Goal: Book appointment/travel/reservation

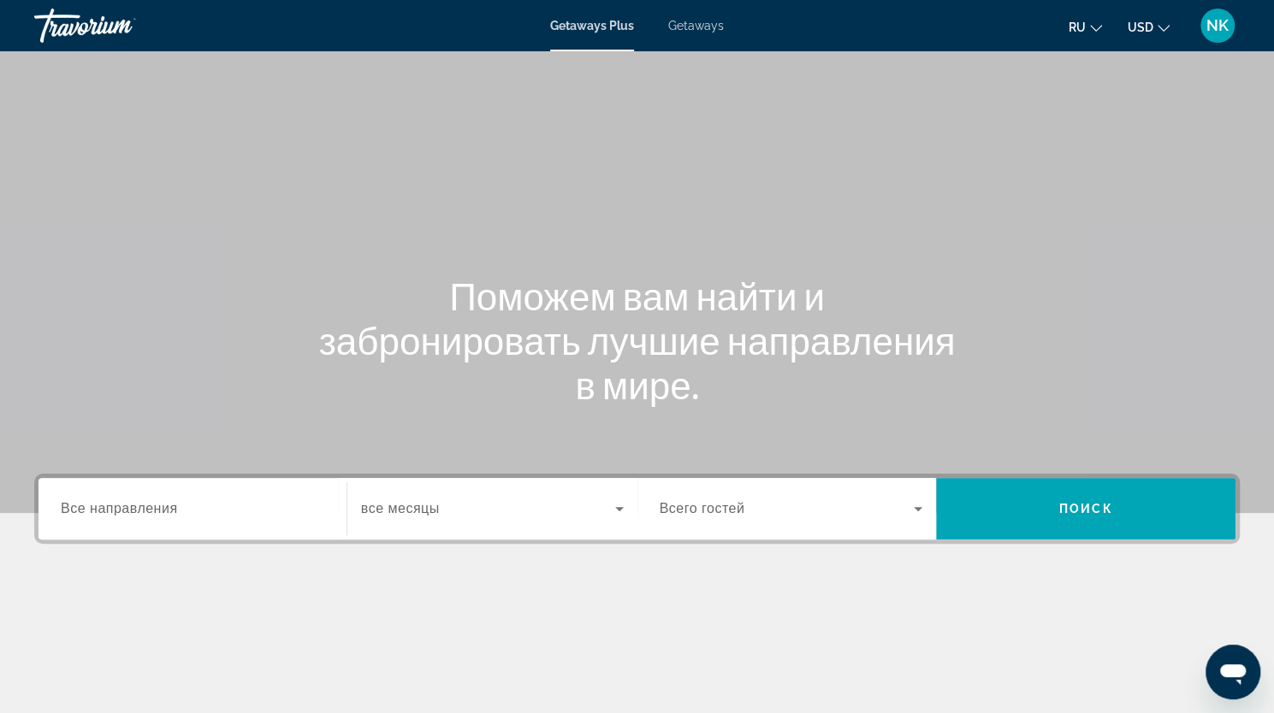
click at [140, 505] on span "Все направления" at bounding box center [119, 508] width 117 height 15
click at [140, 505] on input "Destination Все направления" at bounding box center [192, 509] width 263 height 21
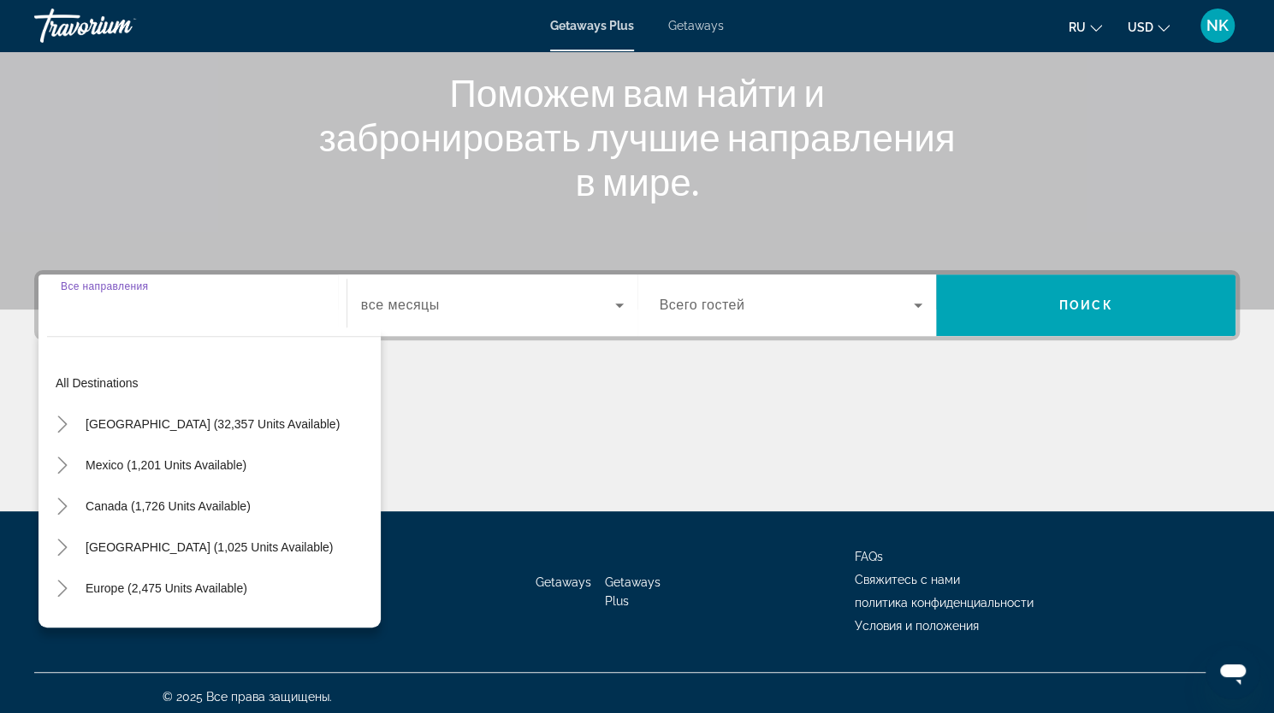
scroll to position [210, 0]
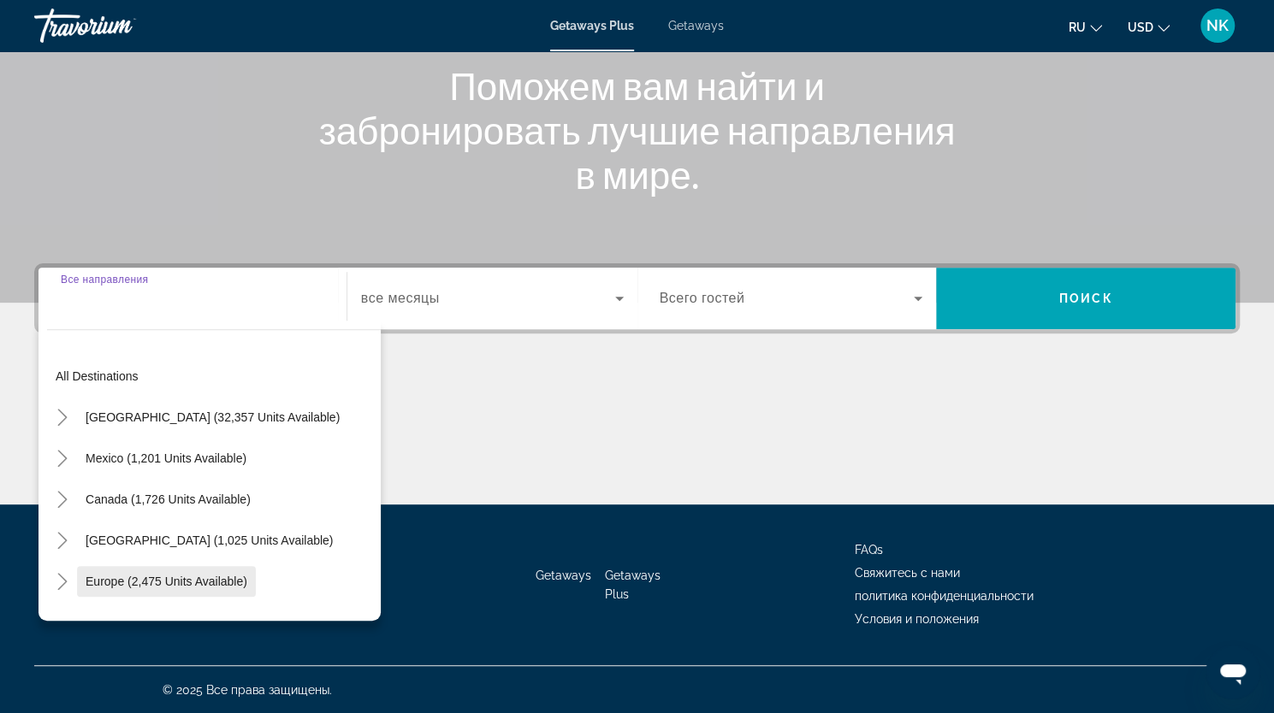
click at [176, 586] on span "Europe (2,475 units available)" at bounding box center [167, 582] width 162 height 14
type input "**********"
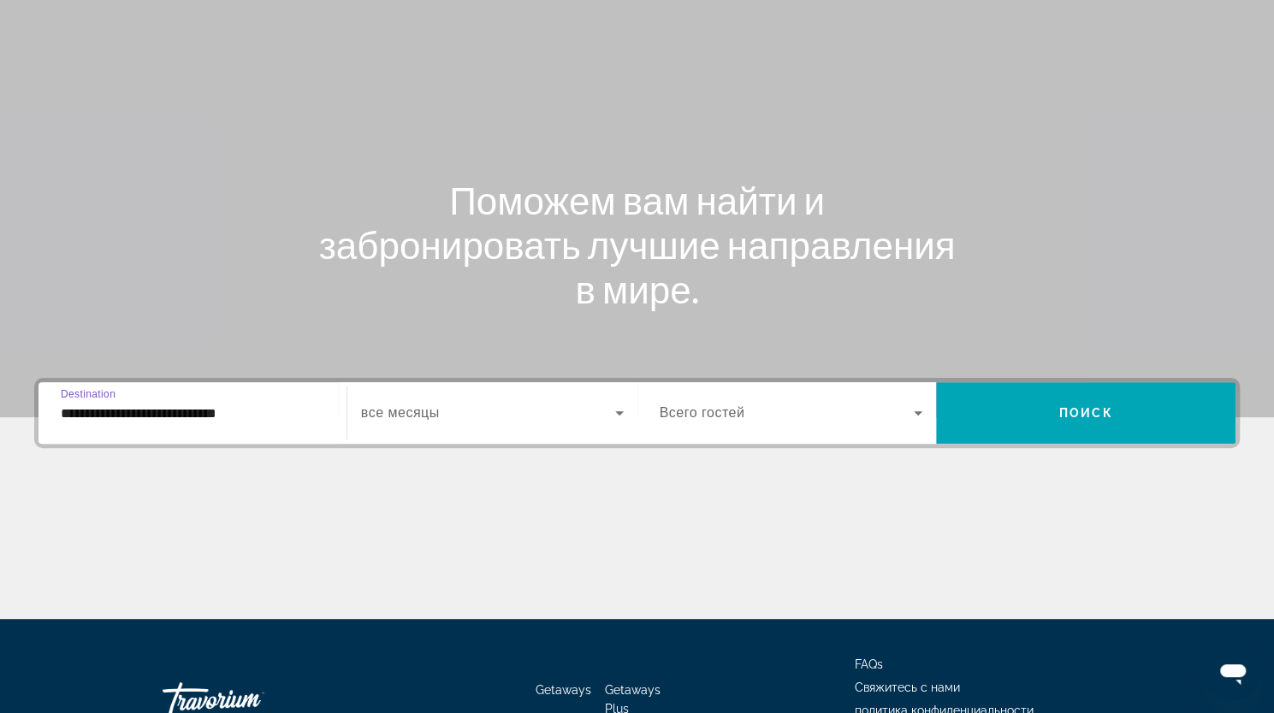
scroll to position [0, 0]
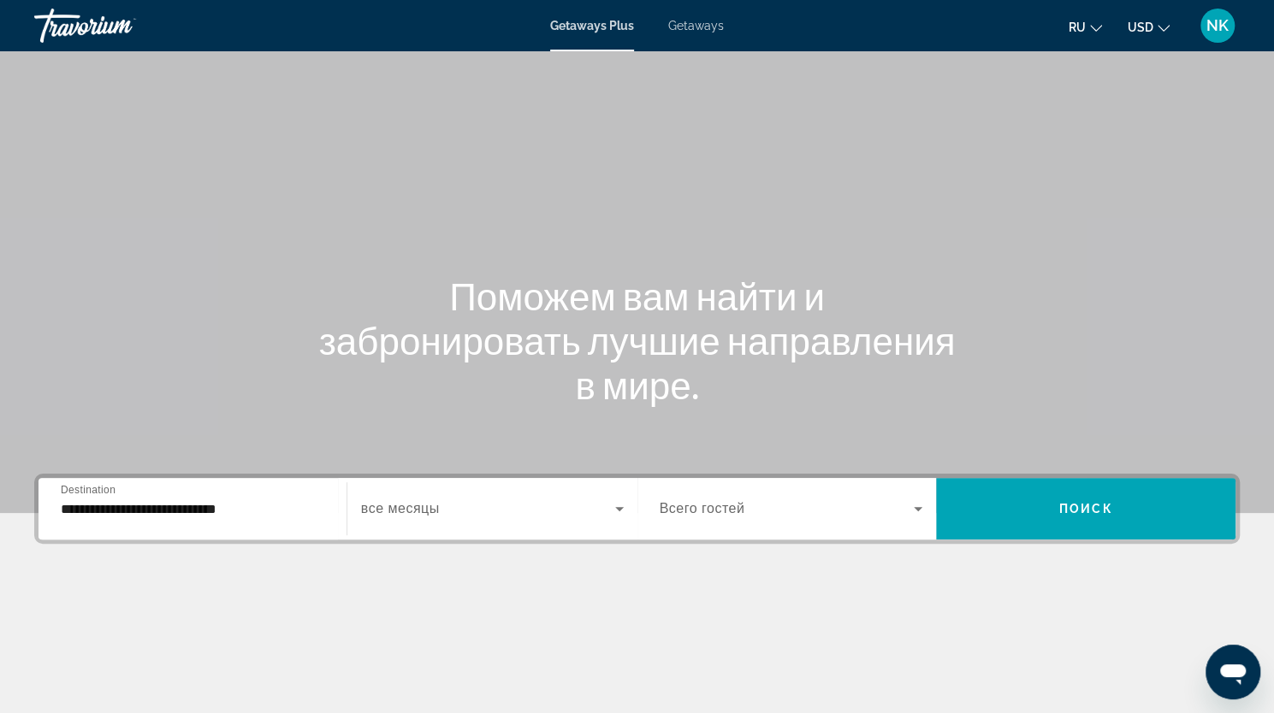
click at [702, 25] on span "Getaways" at bounding box center [696, 26] width 56 height 14
click at [183, 517] on input "Destination Все направления" at bounding box center [192, 509] width 263 height 21
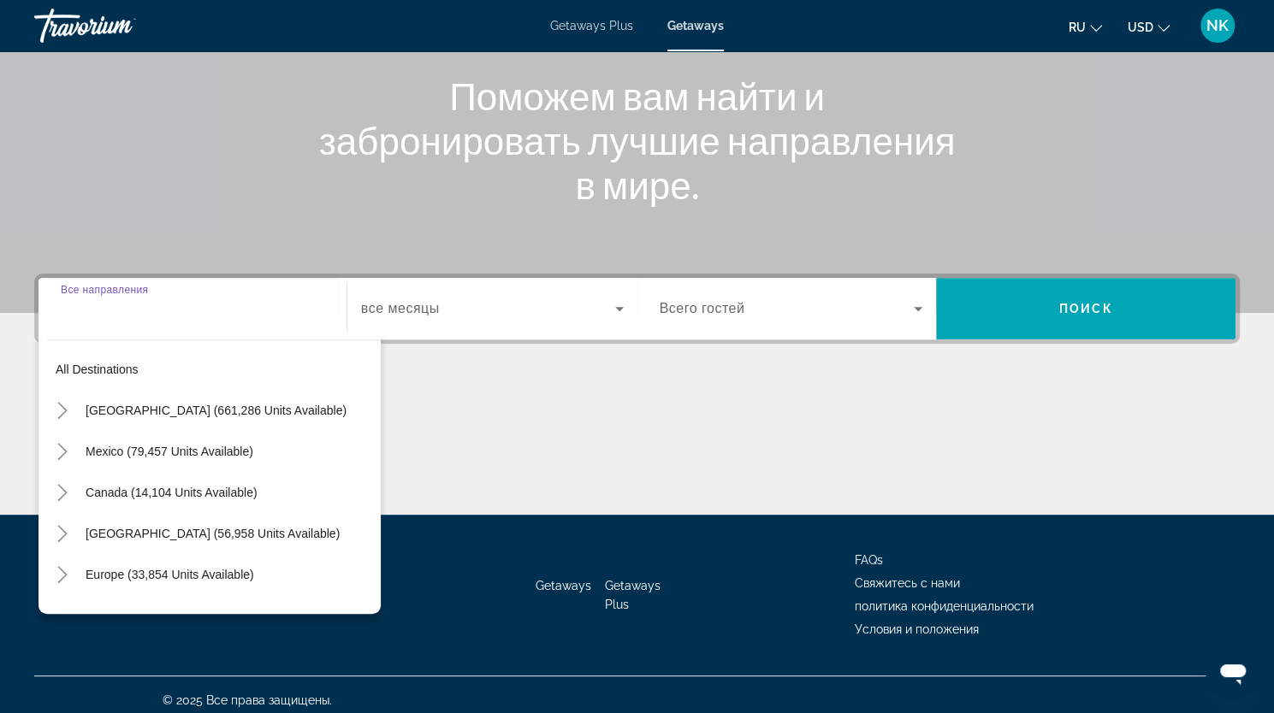
scroll to position [210, 0]
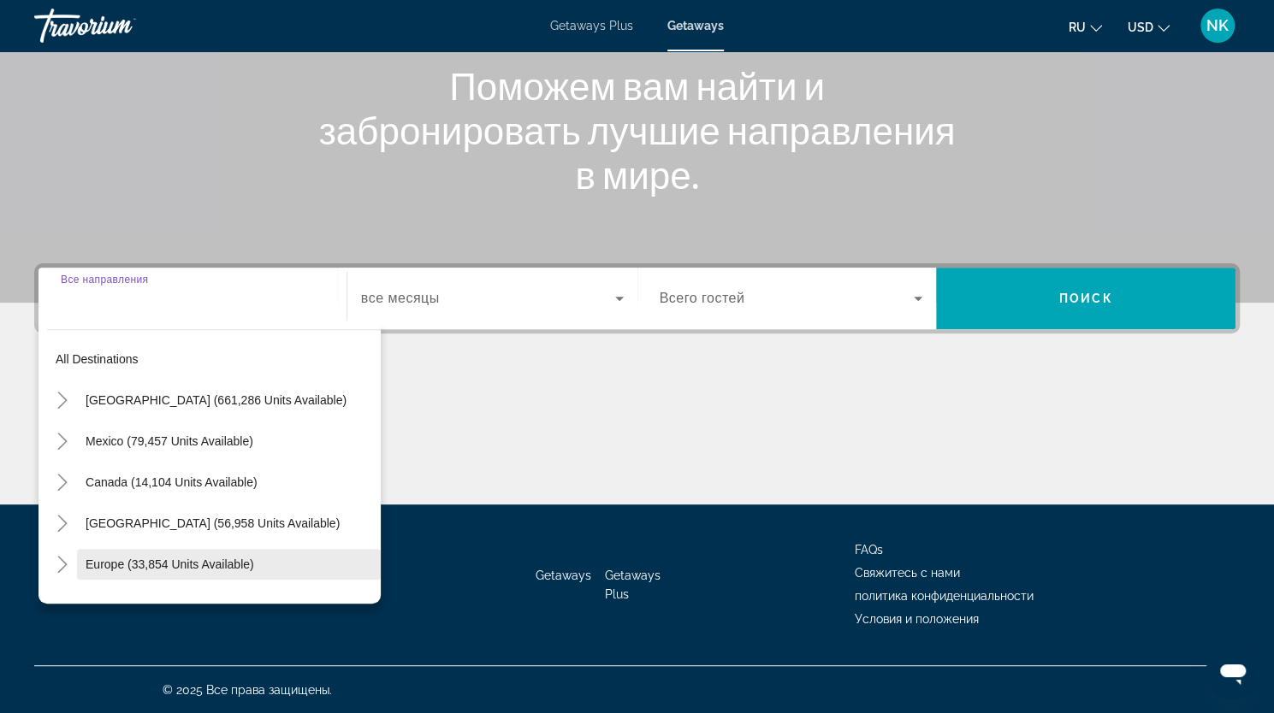
click at [178, 560] on span "Europe (33,854 units available)" at bounding box center [170, 565] width 168 height 14
type input "**********"
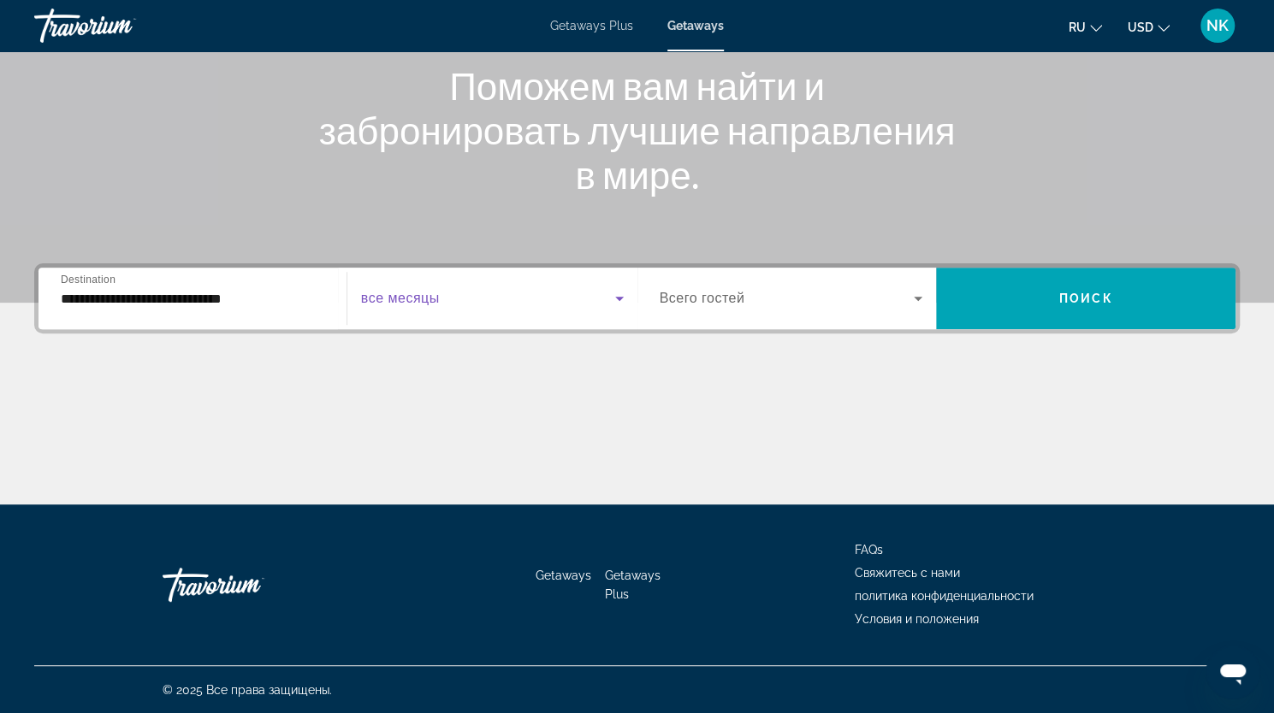
click at [458, 298] on span "Search widget" at bounding box center [488, 298] width 254 height 21
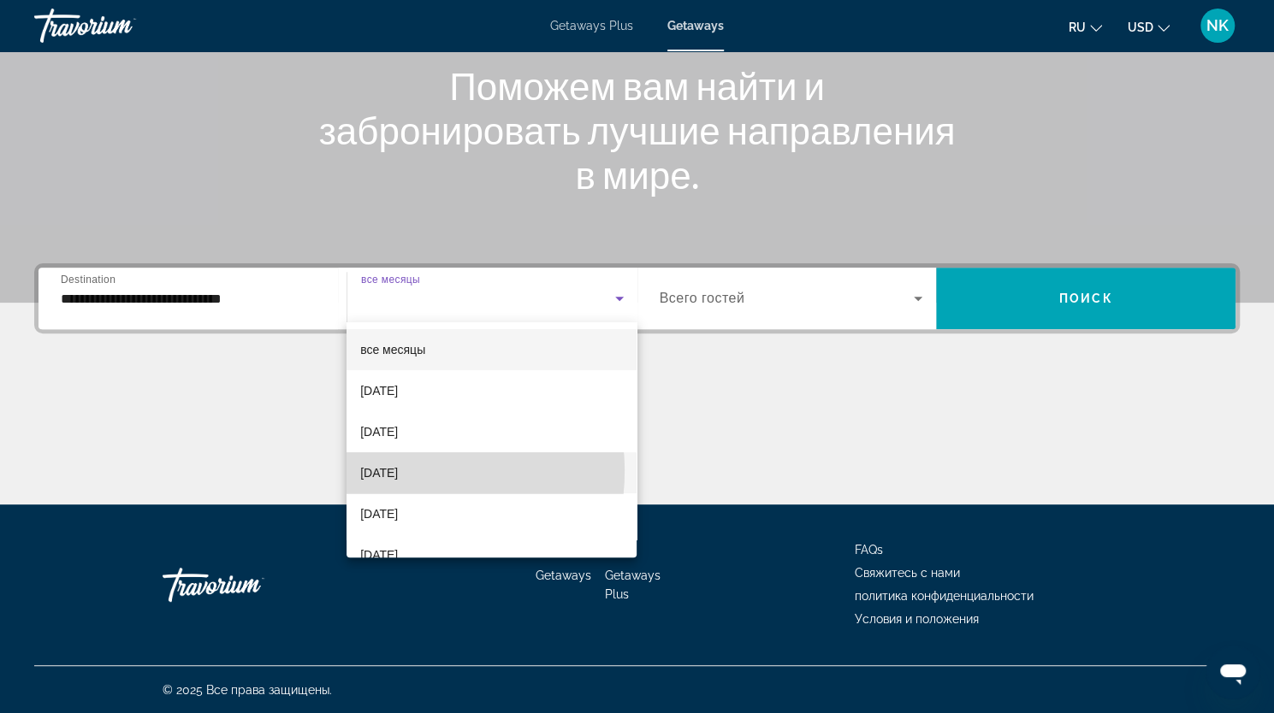
click at [398, 471] on span "[DATE]" at bounding box center [379, 473] width 38 height 21
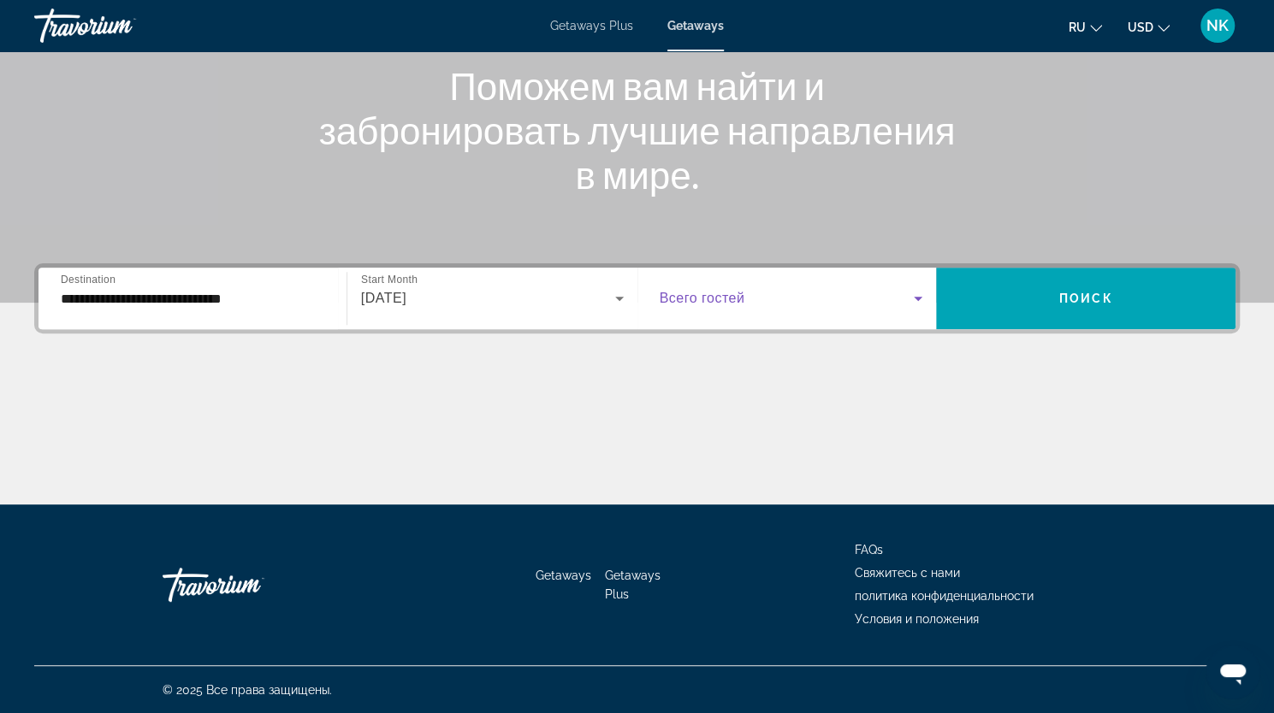
click at [765, 299] on span "Search widget" at bounding box center [786, 298] width 255 height 21
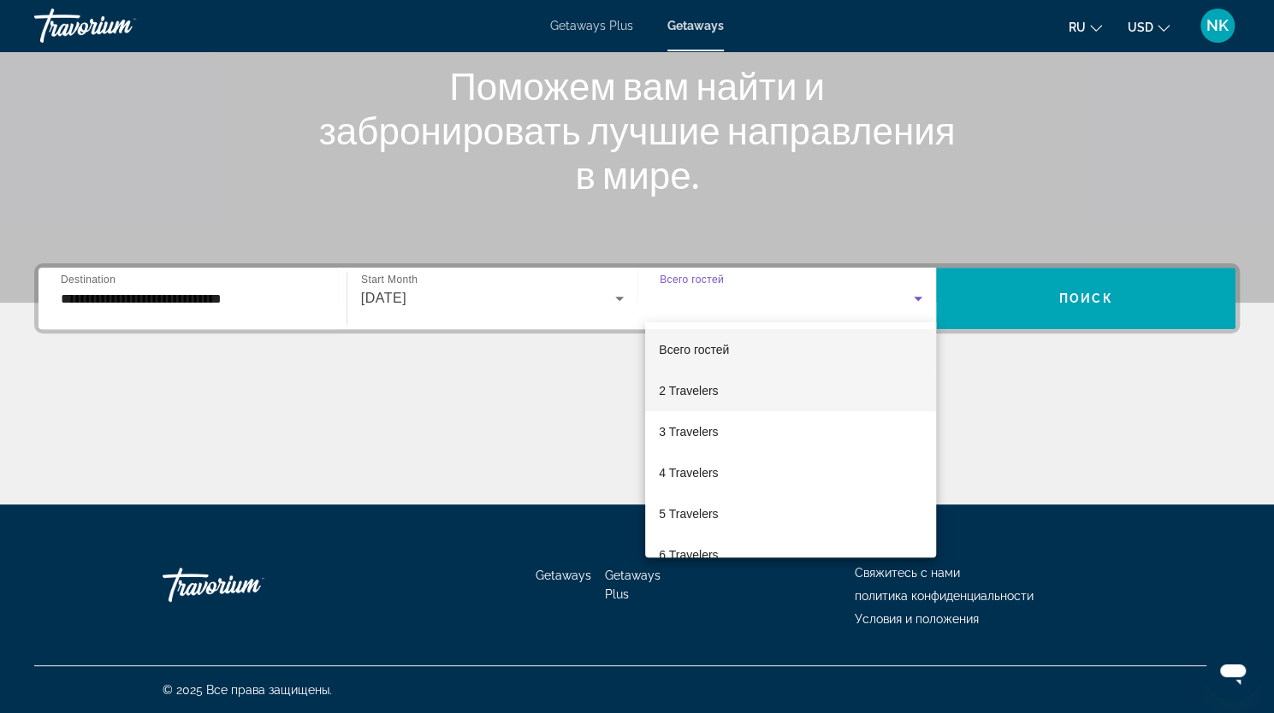
click at [696, 383] on span "2 Travelers" at bounding box center [688, 391] width 59 height 21
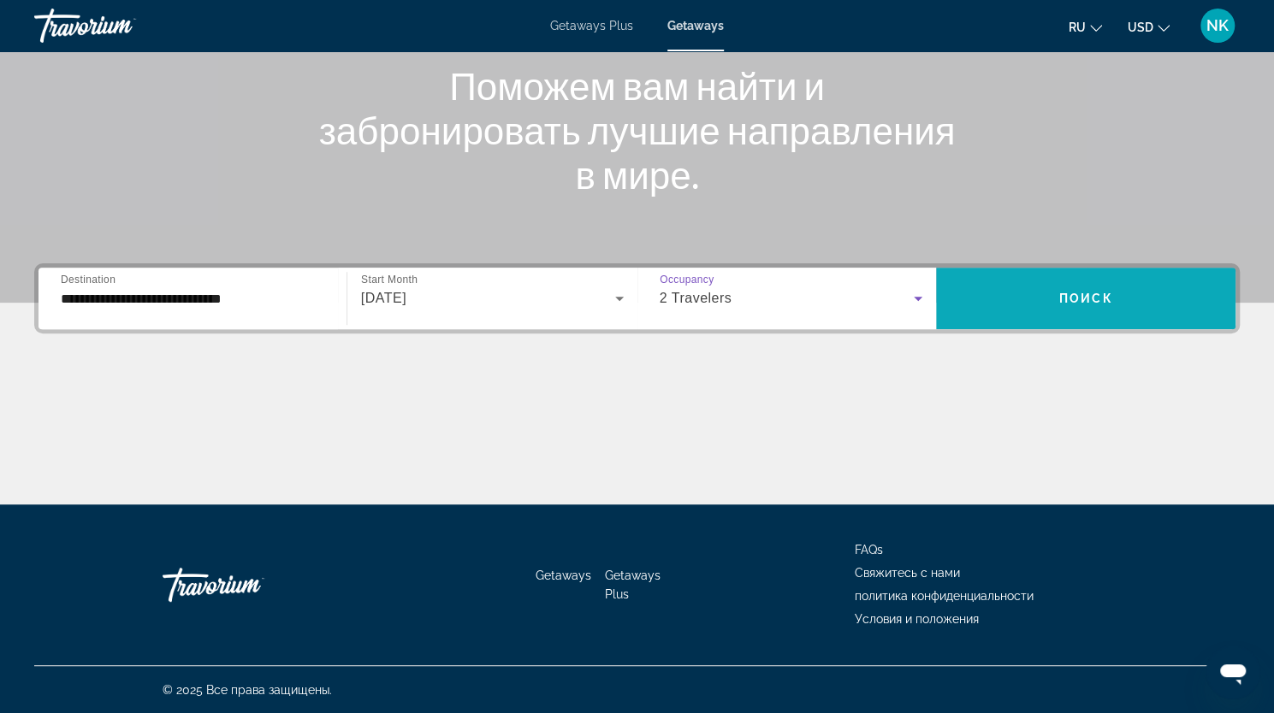
click at [1066, 297] on span "Поиск" at bounding box center [1086, 299] width 54 height 14
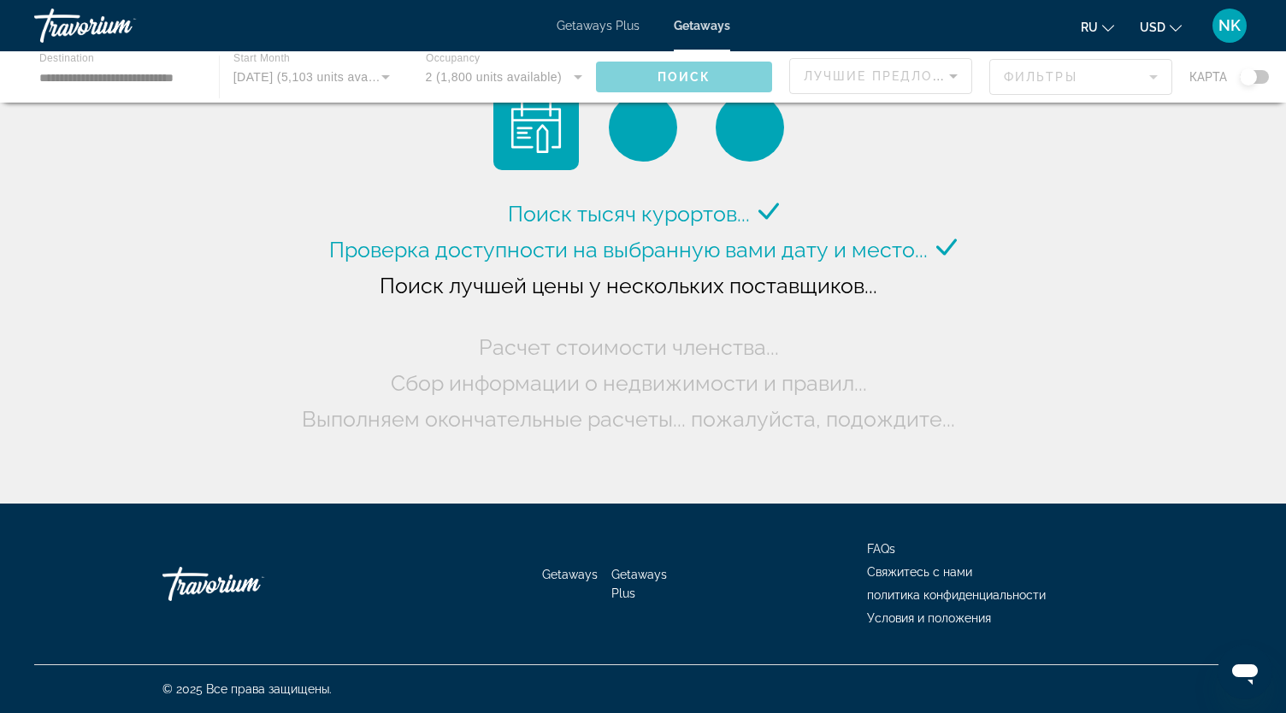
click at [101, 74] on div "Main content" at bounding box center [643, 76] width 1286 height 51
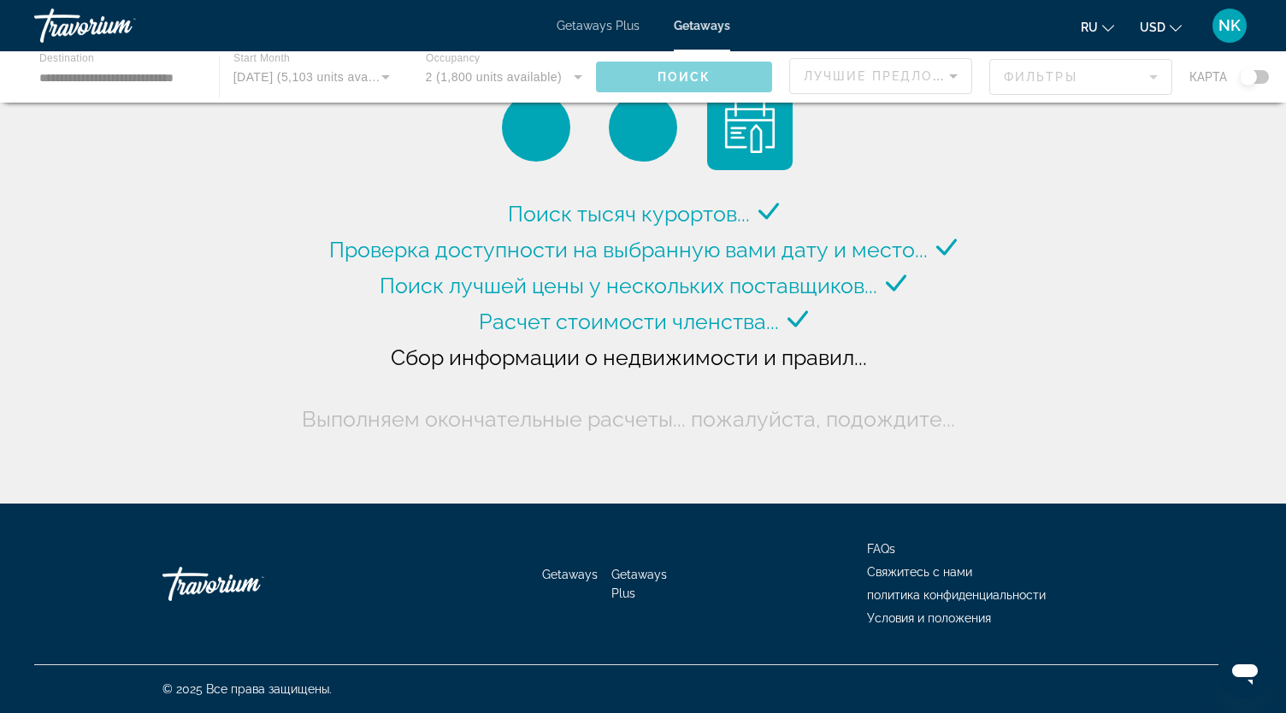
click at [80, 63] on div "Main content" at bounding box center [643, 76] width 1286 height 51
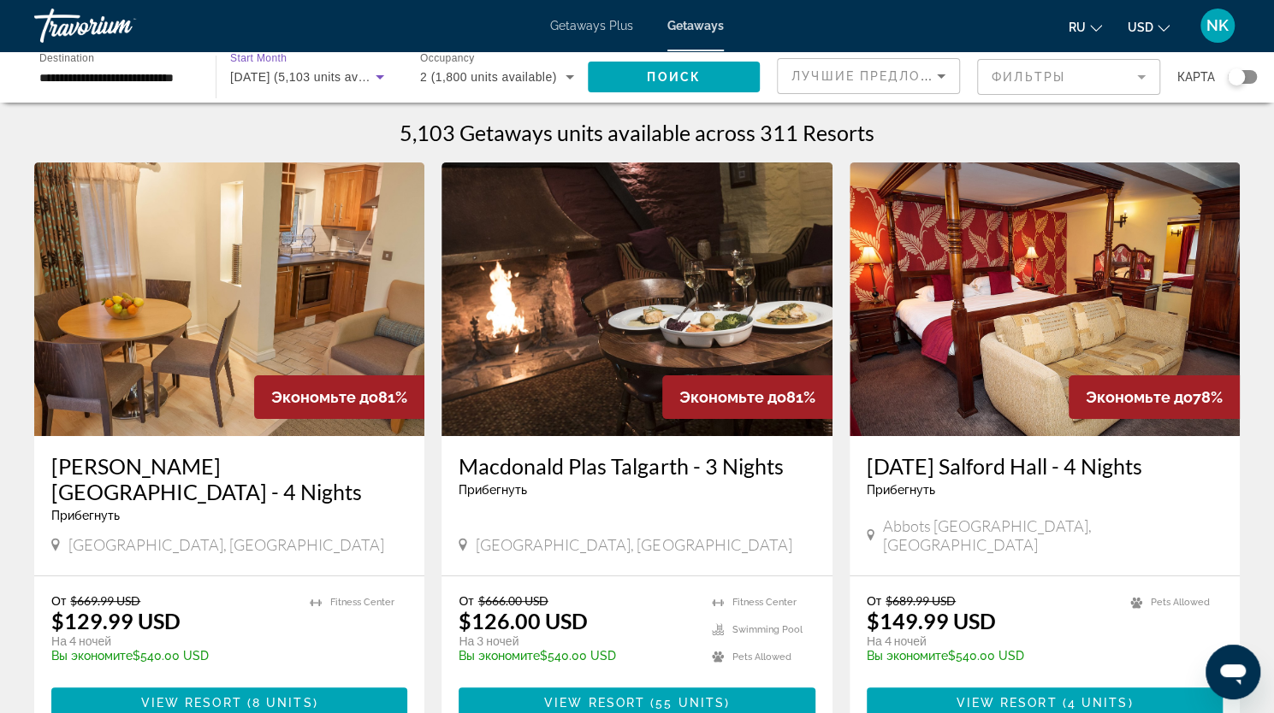
click at [265, 70] on span "[DATE] (5,103 units available)" at bounding box center [314, 77] width 169 height 14
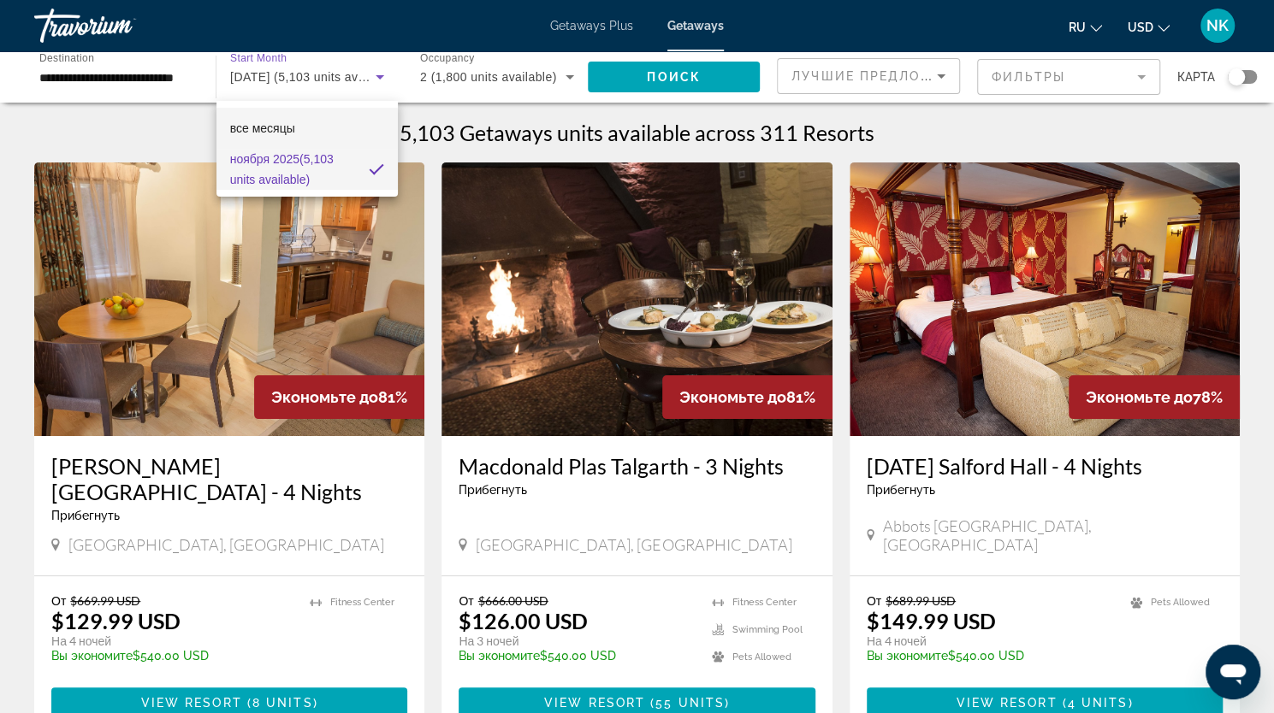
click at [298, 127] on mat-option "все месяцы" at bounding box center [306, 128] width 181 height 41
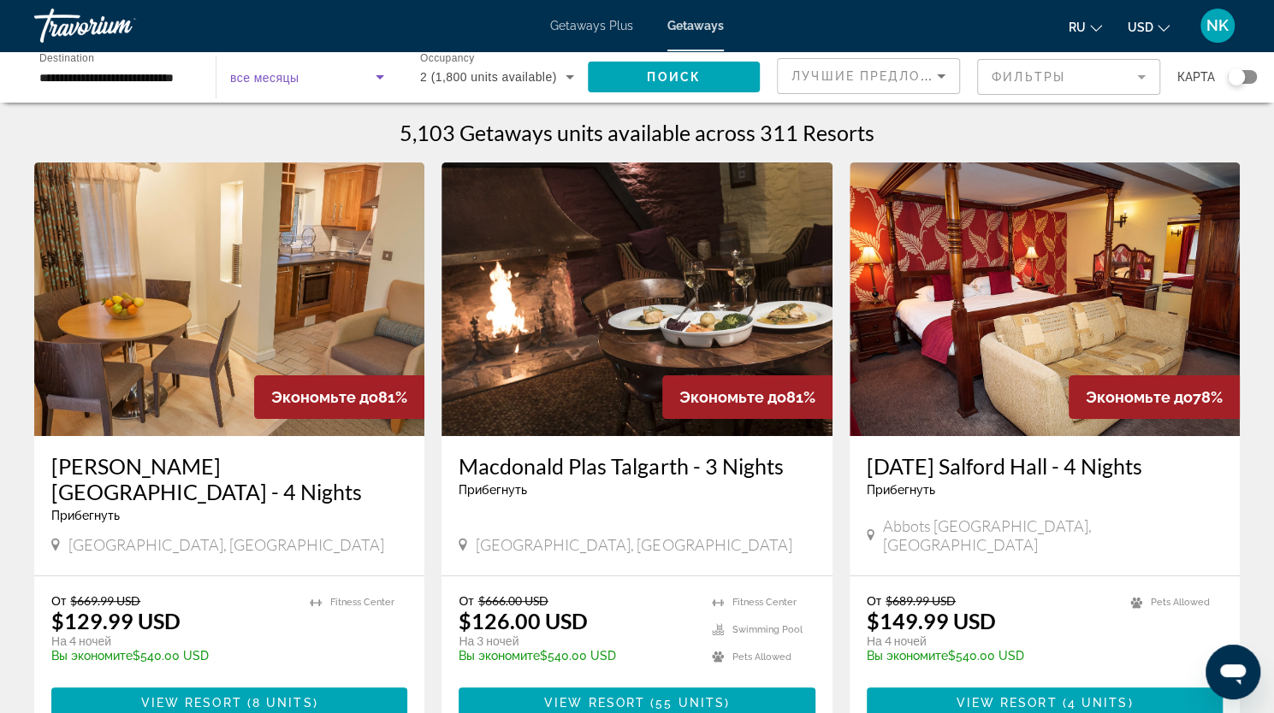
click at [378, 79] on icon "Search widget" at bounding box center [379, 77] width 21 height 21
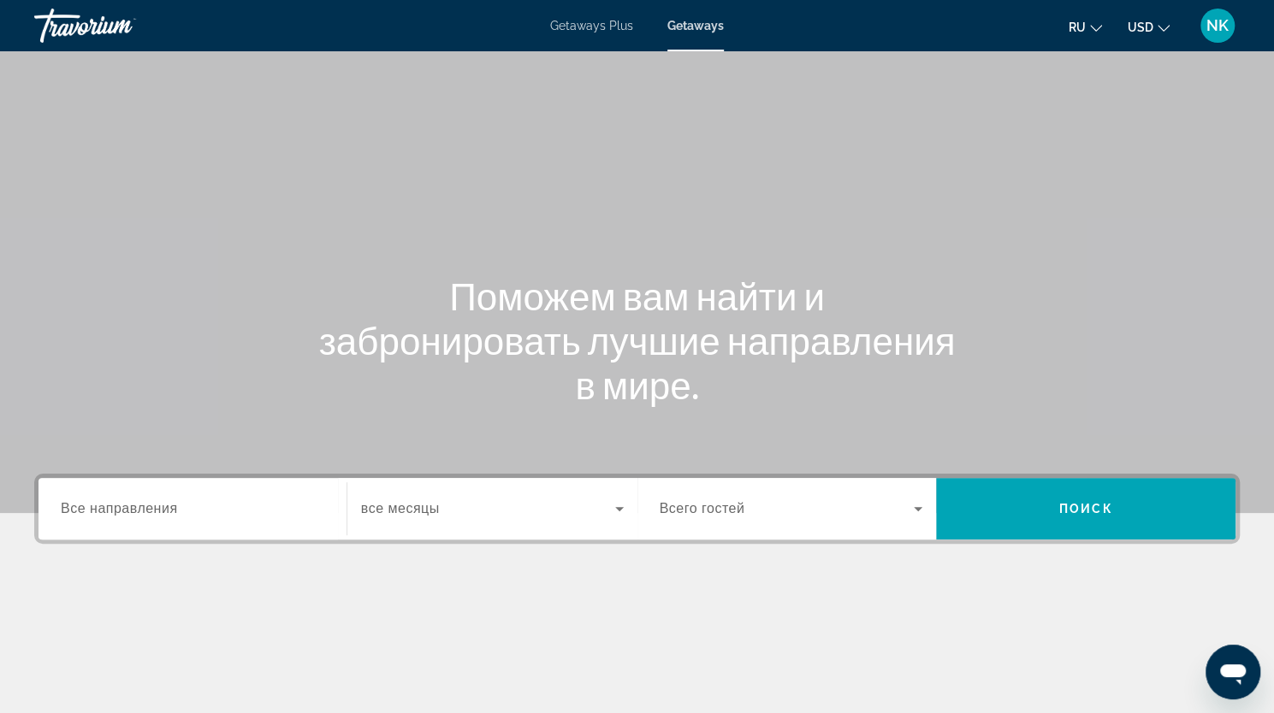
click at [428, 505] on span "все месяцы" at bounding box center [400, 508] width 79 height 15
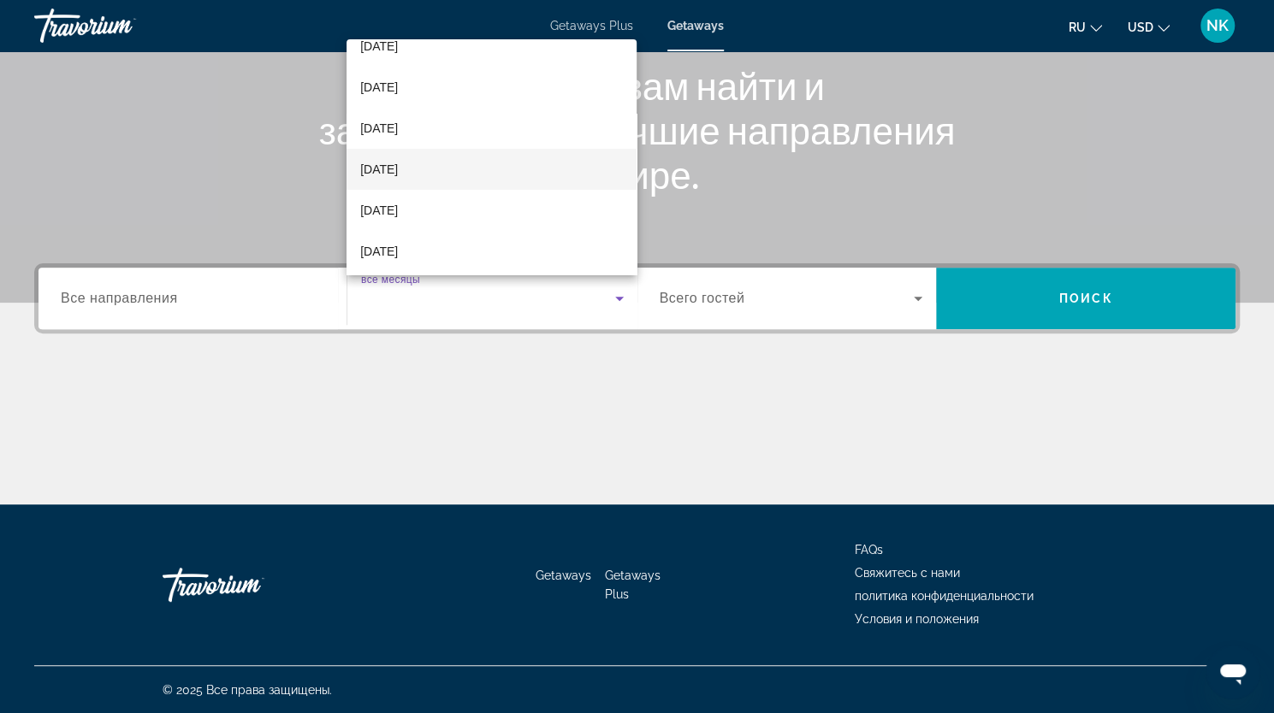
scroll to position [171, 0]
click at [423, 191] on mat-option "[DATE]" at bounding box center [491, 183] width 290 height 41
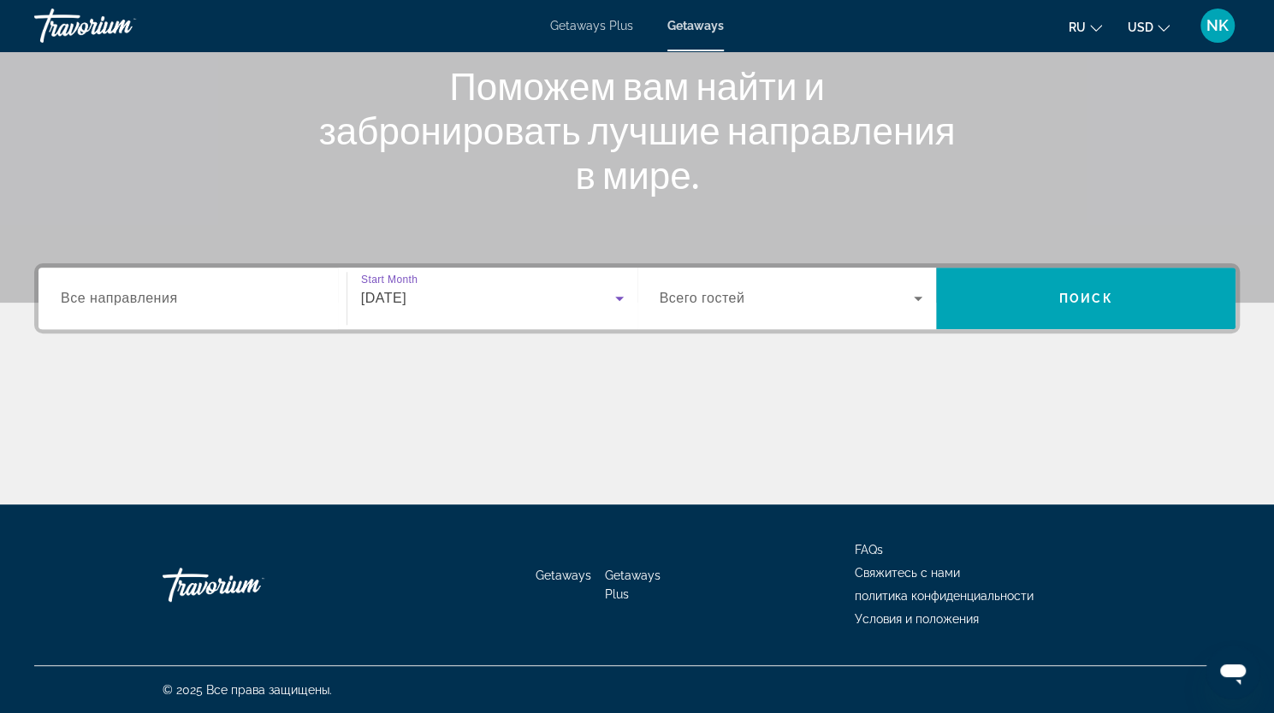
click at [776, 305] on span "Search widget" at bounding box center [786, 298] width 255 height 21
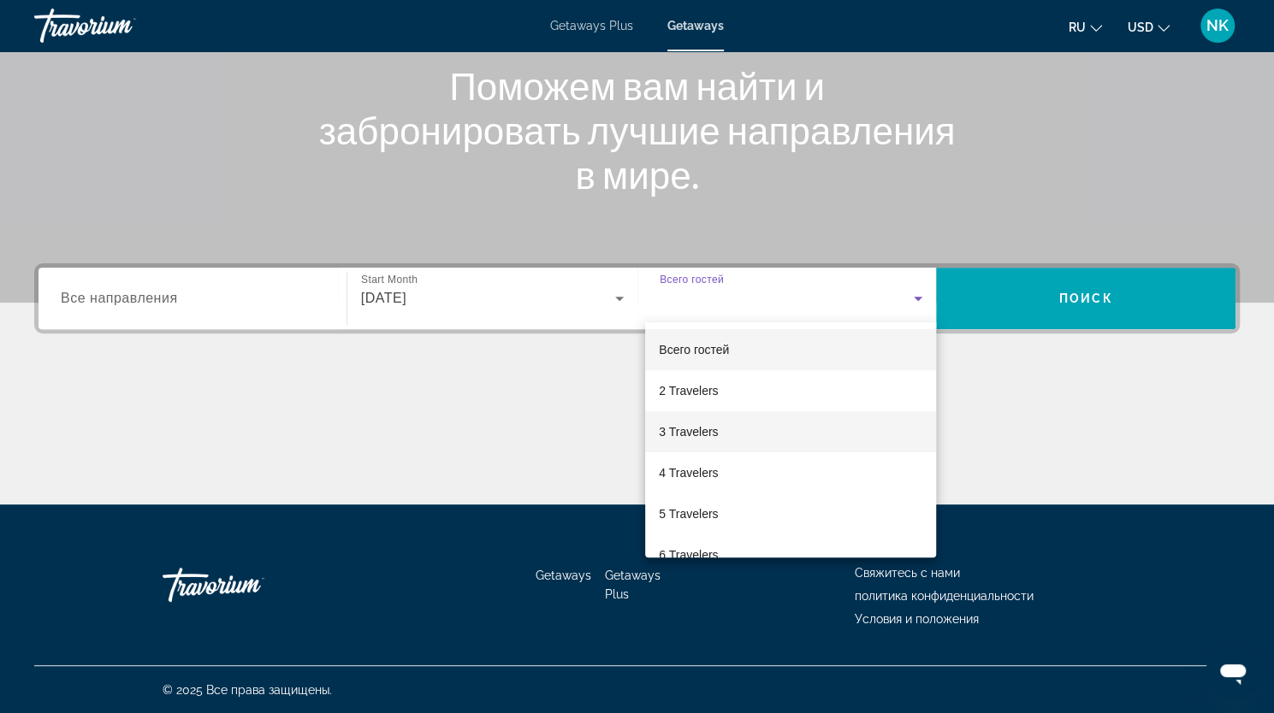
click at [730, 427] on mat-option "3 Travelers" at bounding box center [790, 431] width 291 height 41
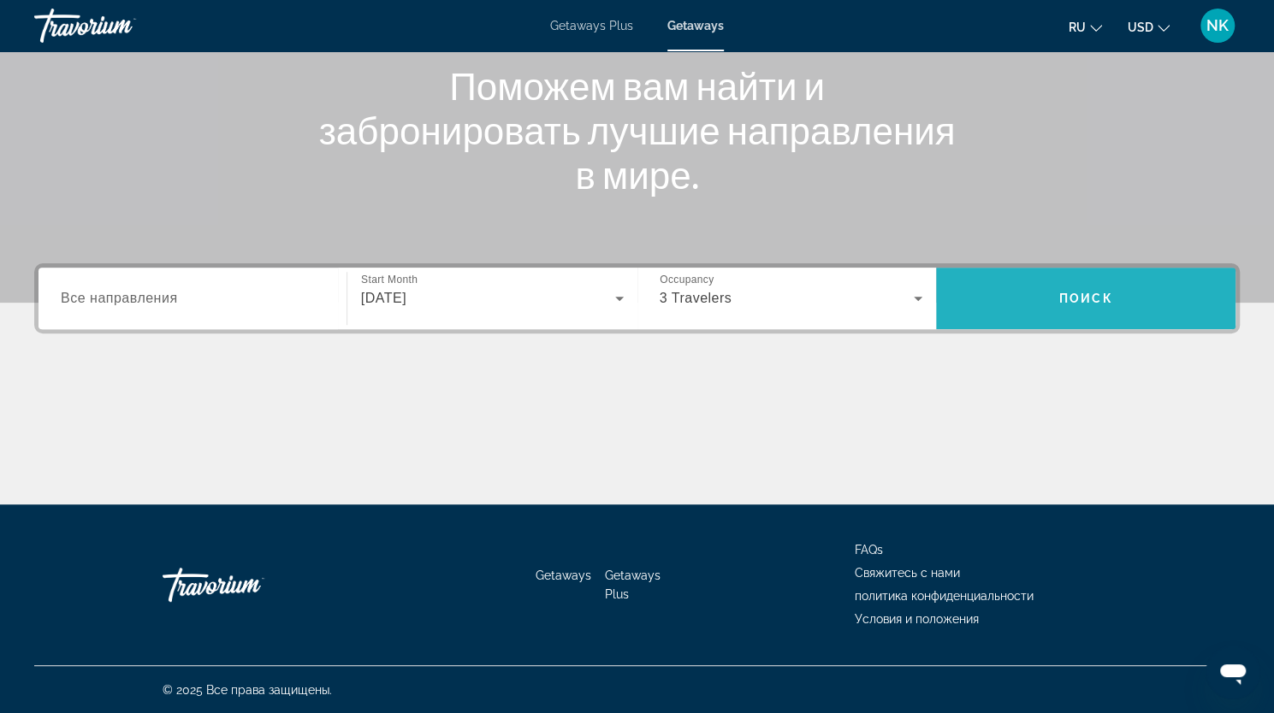
click at [1048, 297] on span "Search widget" at bounding box center [1085, 298] width 299 height 41
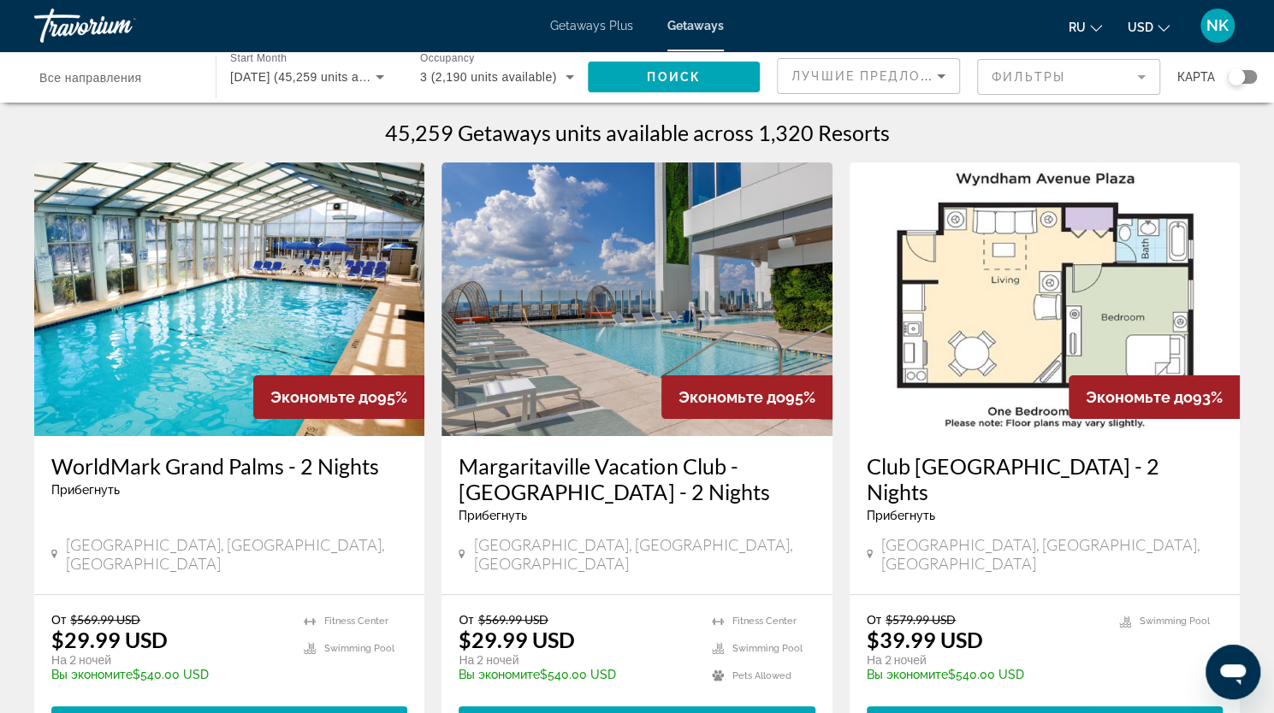
click at [1091, 73] on mat-form-field "Фильтры" at bounding box center [1068, 77] width 183 height 36
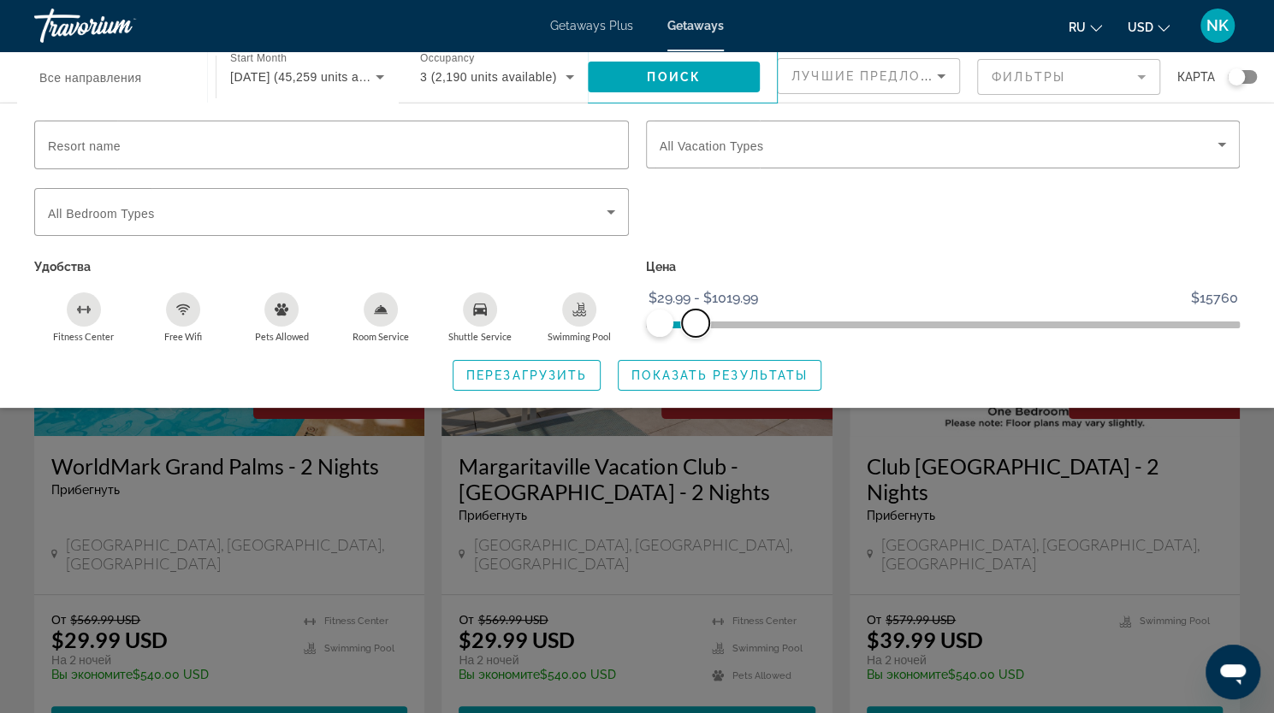
drag, startPoint x: 1224, startPoint y: 323, endPoint x: 694, endPoint y: 340, distance: 529.7
click at [694, 340] on div "Цена $29.99 $15760 $29.99 $1019.99 $29.99 - $1019.99" at bounding box center [943, 299] width 612 height 88
click at [705, 375] on span "Показать результаты" at bounding box center [719, 376] width 176 height 14
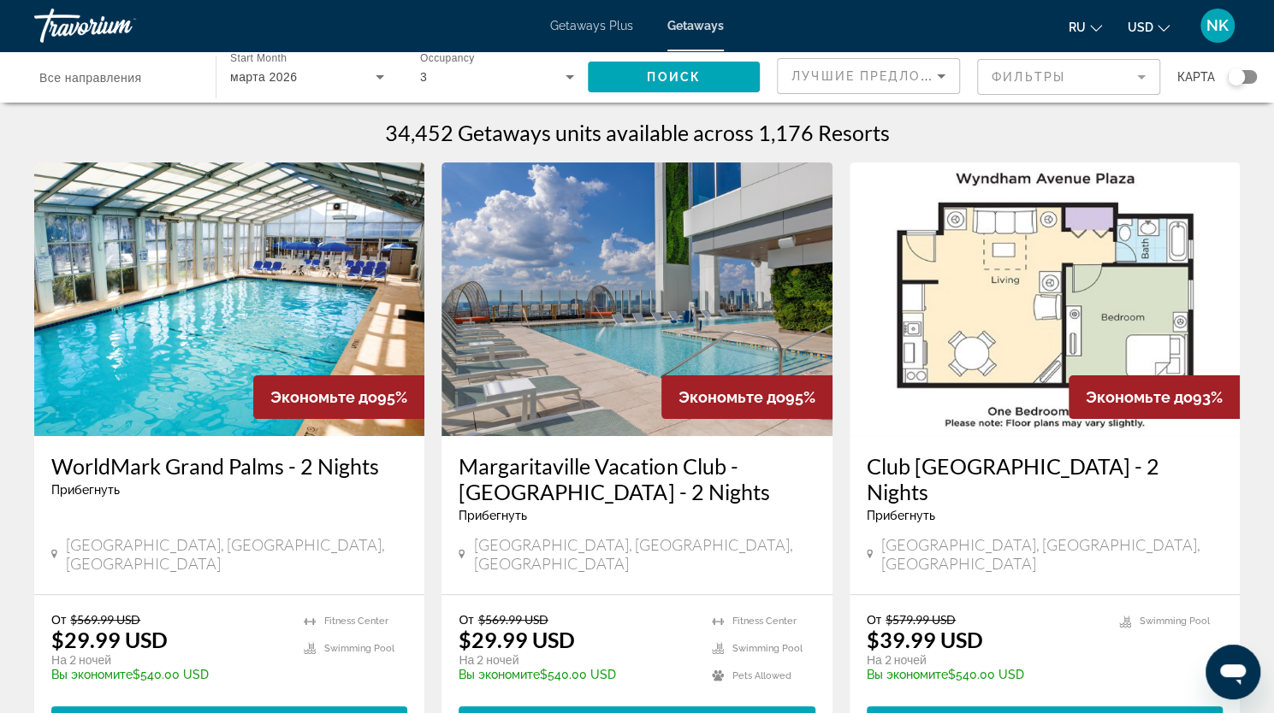
click at [89, 80] on span "Все направления" at bounding box center [90, 78] width 102 height 14
click at [89, 80] on input "Destination Все направления" at bounding box center [116, 78] width 154 height 21
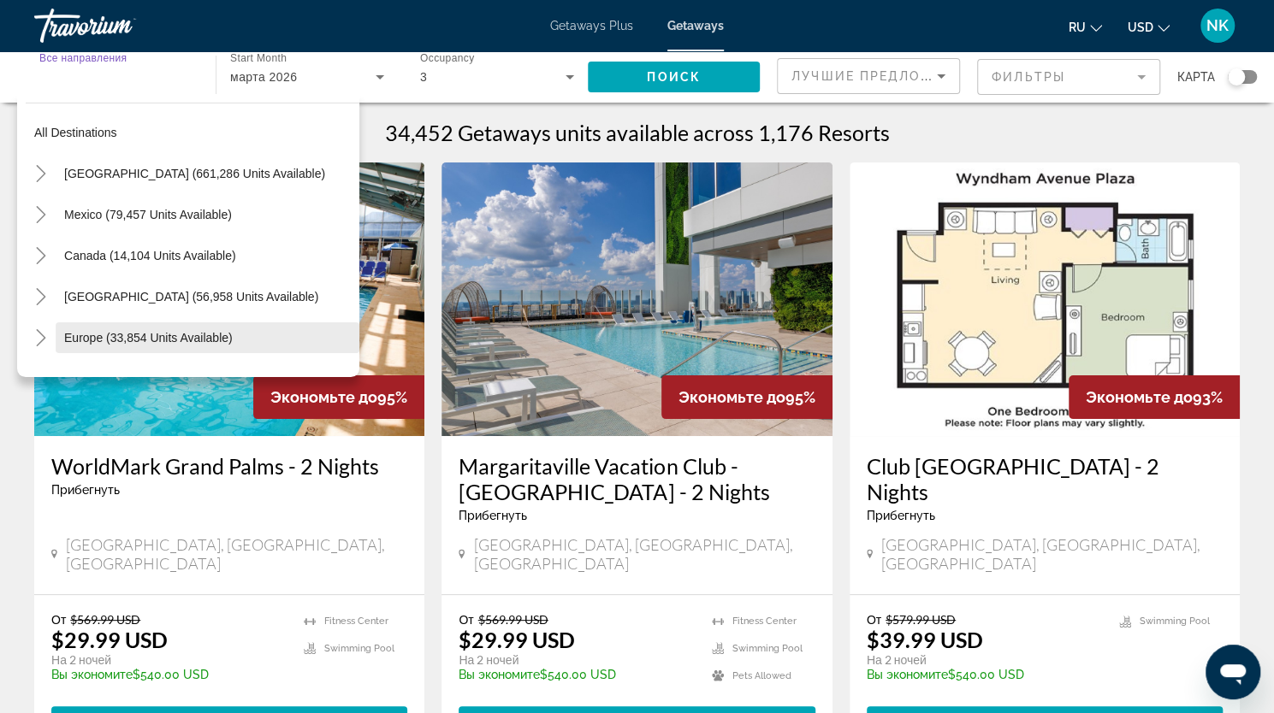
click at [132, 333] on span "Europe (33,854 units available)" at bounding box center [148, 338] width 168 height 14
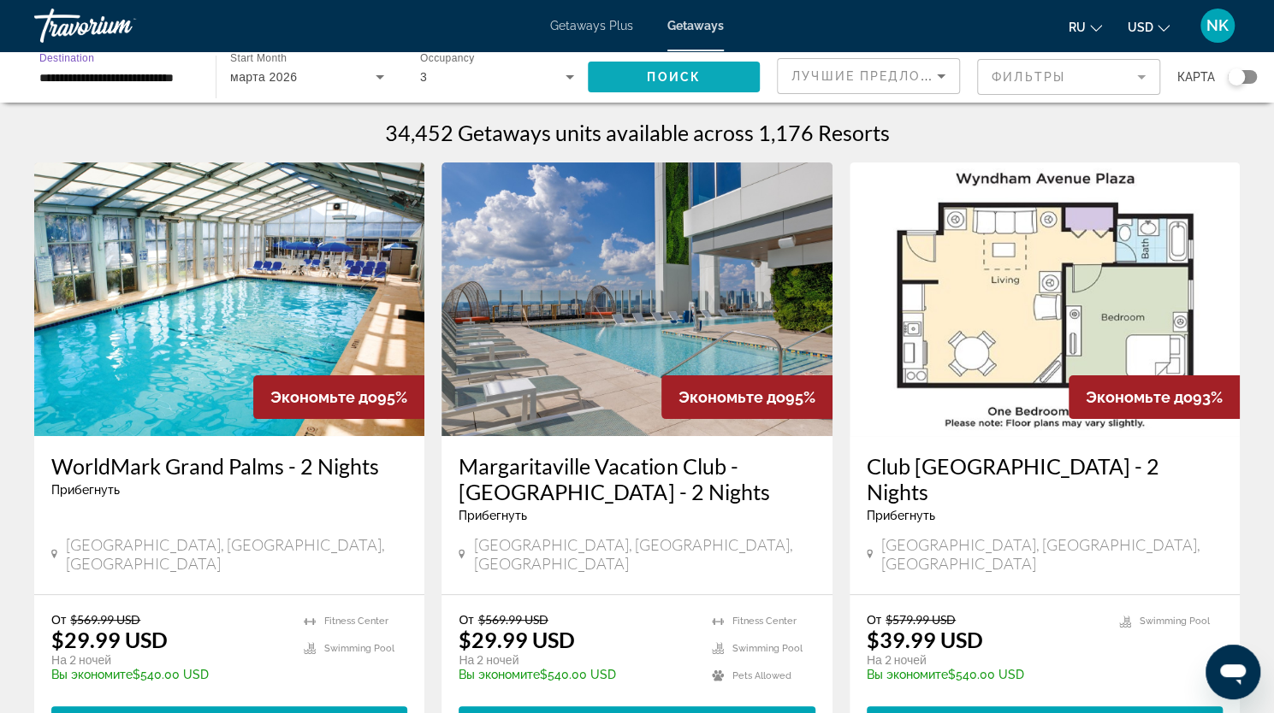
click at [708, 81] on span "Search widget" at bounding box center [674, 76] width 172 height 41
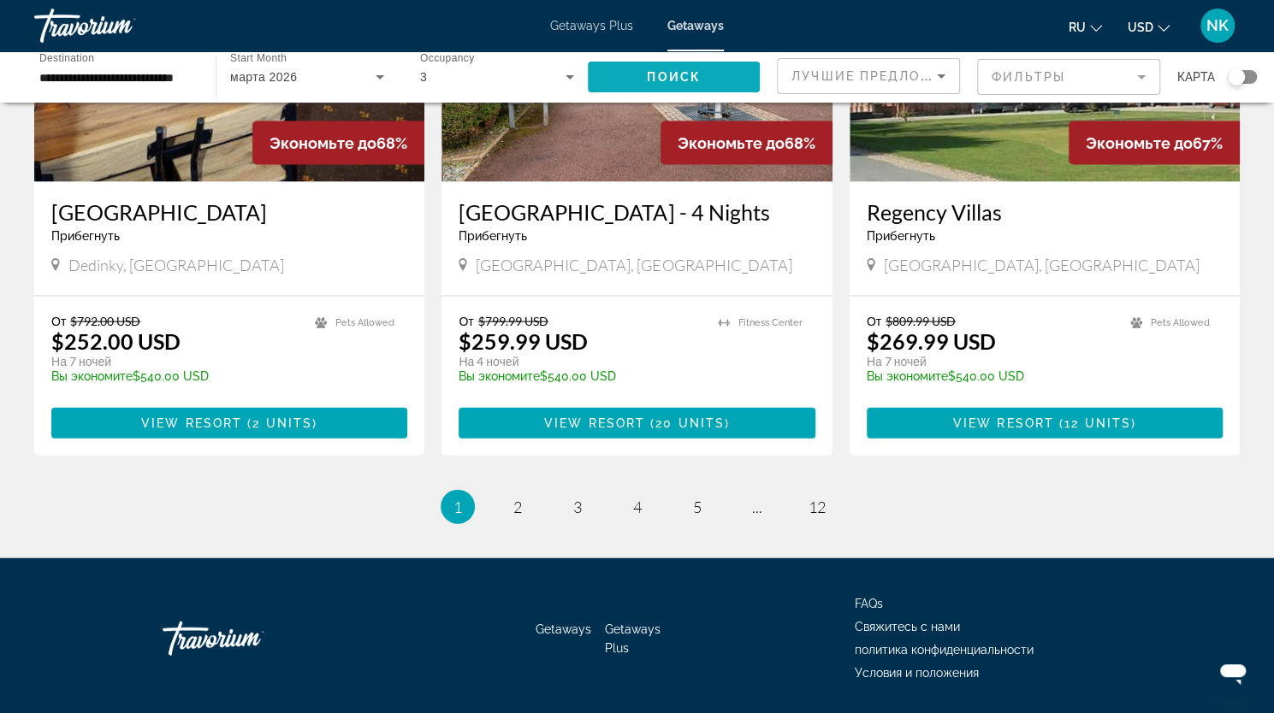
scroll to position [2078, 0]
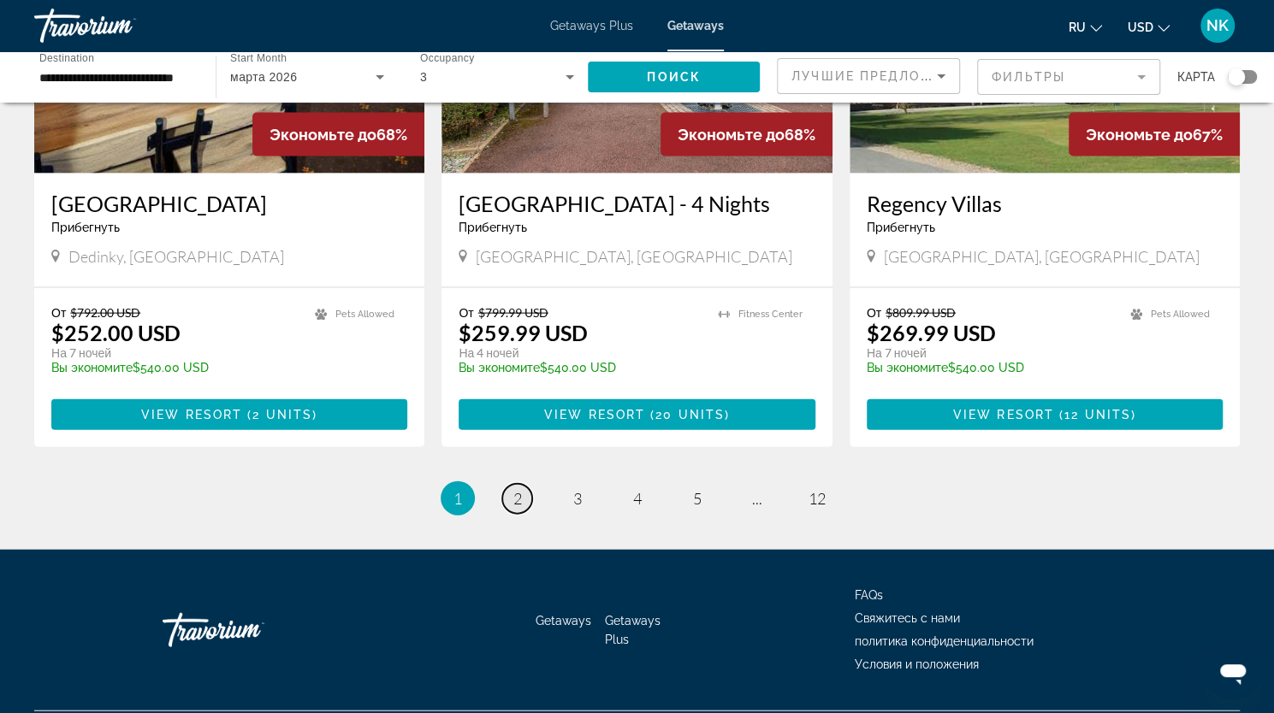
click at [519, 489] on span "2" at bounding box center [517, 498] width 9 height 19
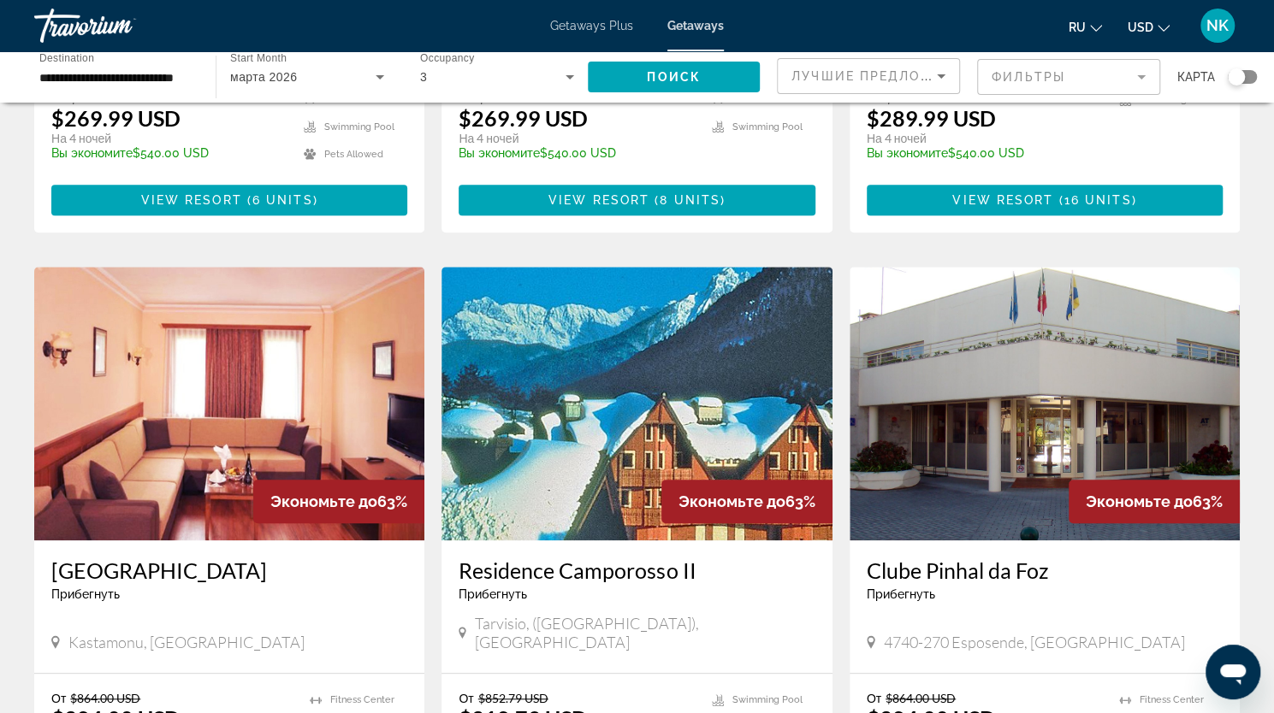
scroll to position [342, 0]
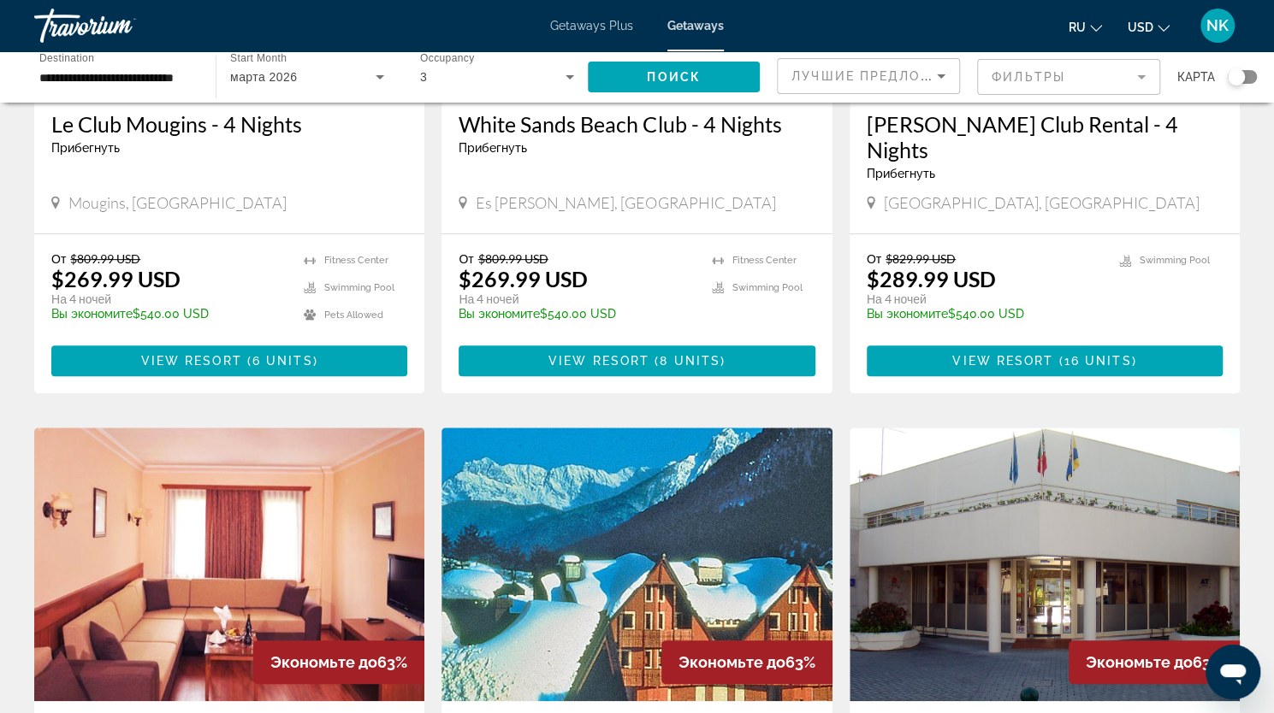
click at [145, 83] on input "**********" at bounding box center [116, 78] width 154 height 21
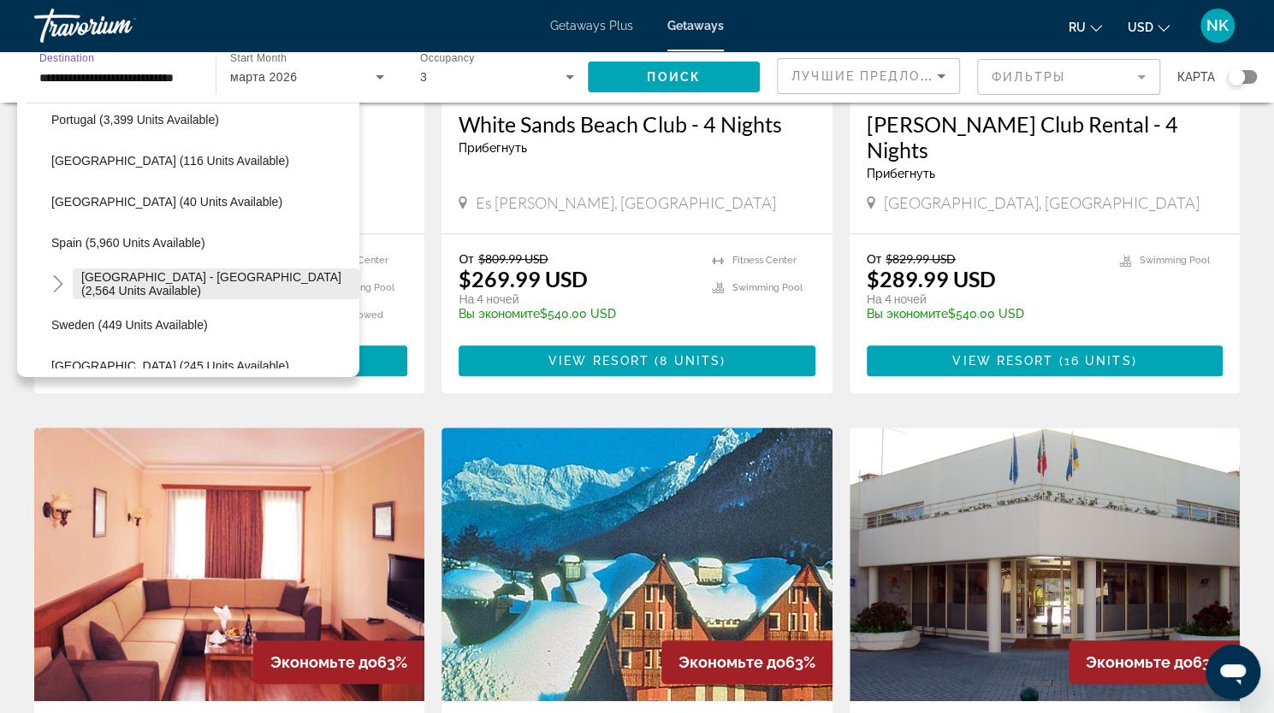
scroll to position [872, 0]
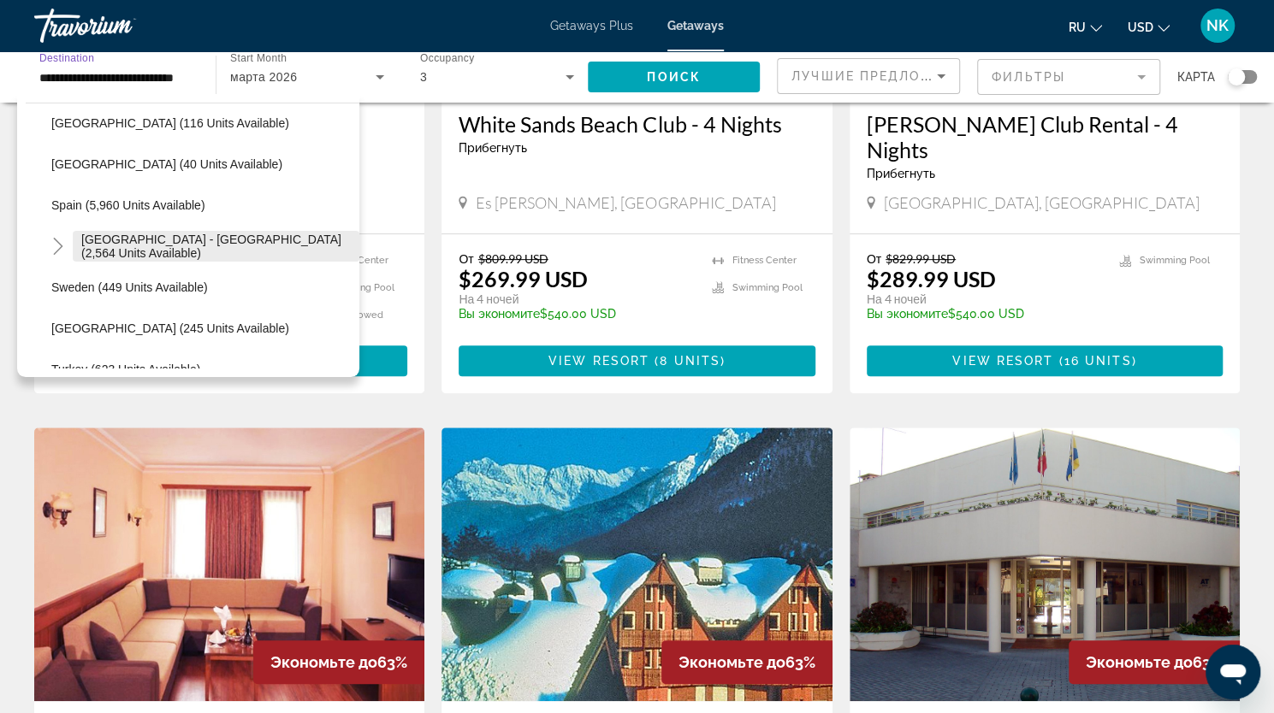
click at [226, 249] on span "[GEOGRAPHIC_DATA] - [GEOGRAPHIC_DATA] (2,564 units available)" at bounding box center [215, 246] width 269 height 27
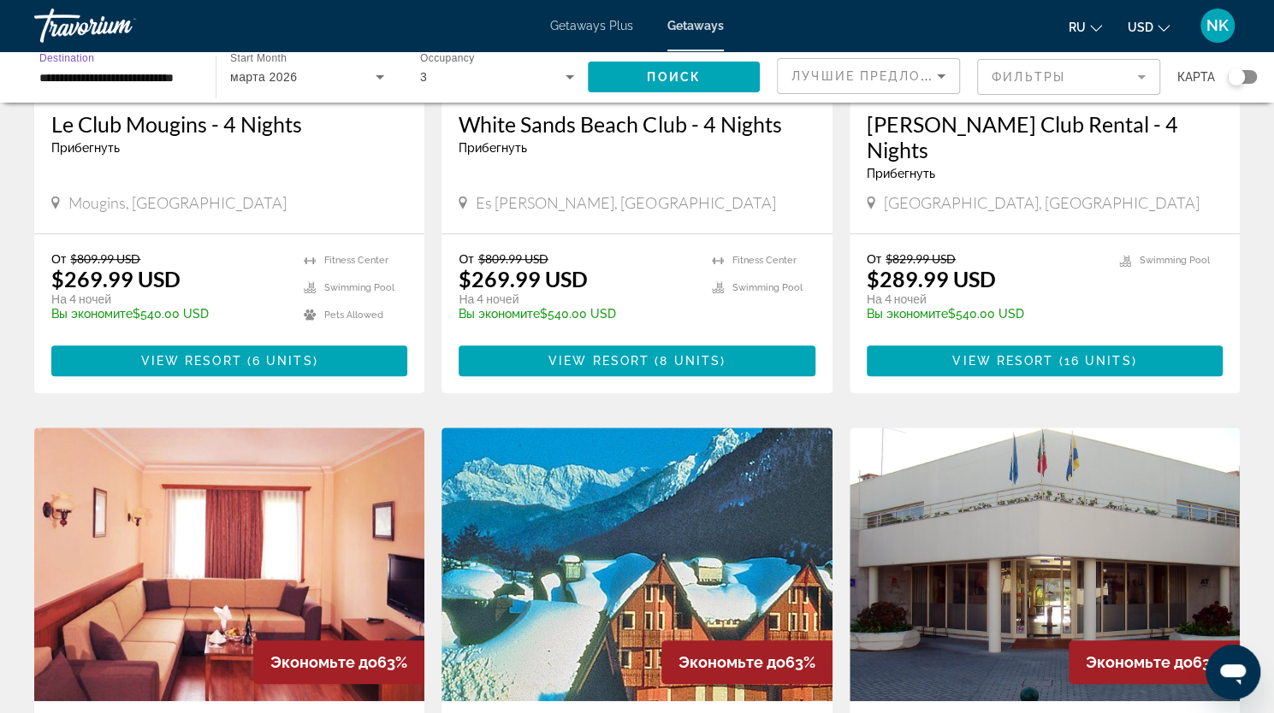
type input "**********"
click at [673, 73] on span "Поиск" at bounding box center [674, 77] width 54 height 14
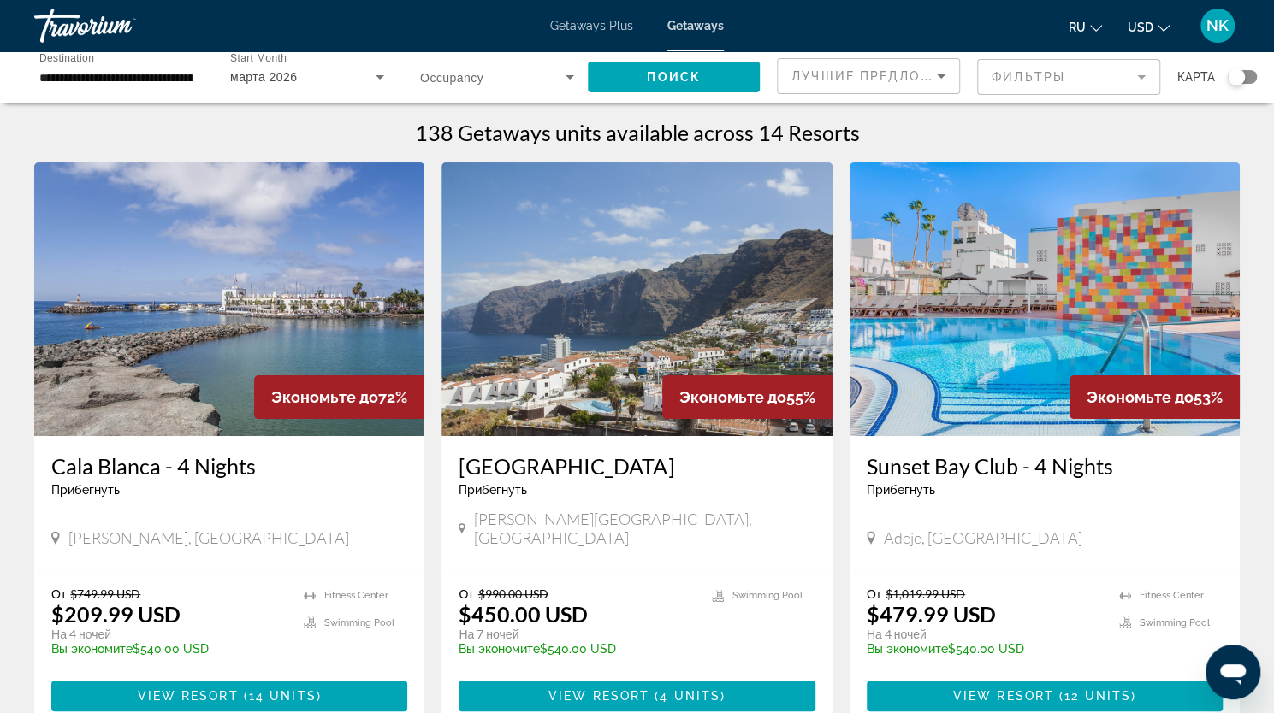
click at [1009, 80] on mat-form-field "Фильтры" at bounding box center [1068, 77] width 183 height 36
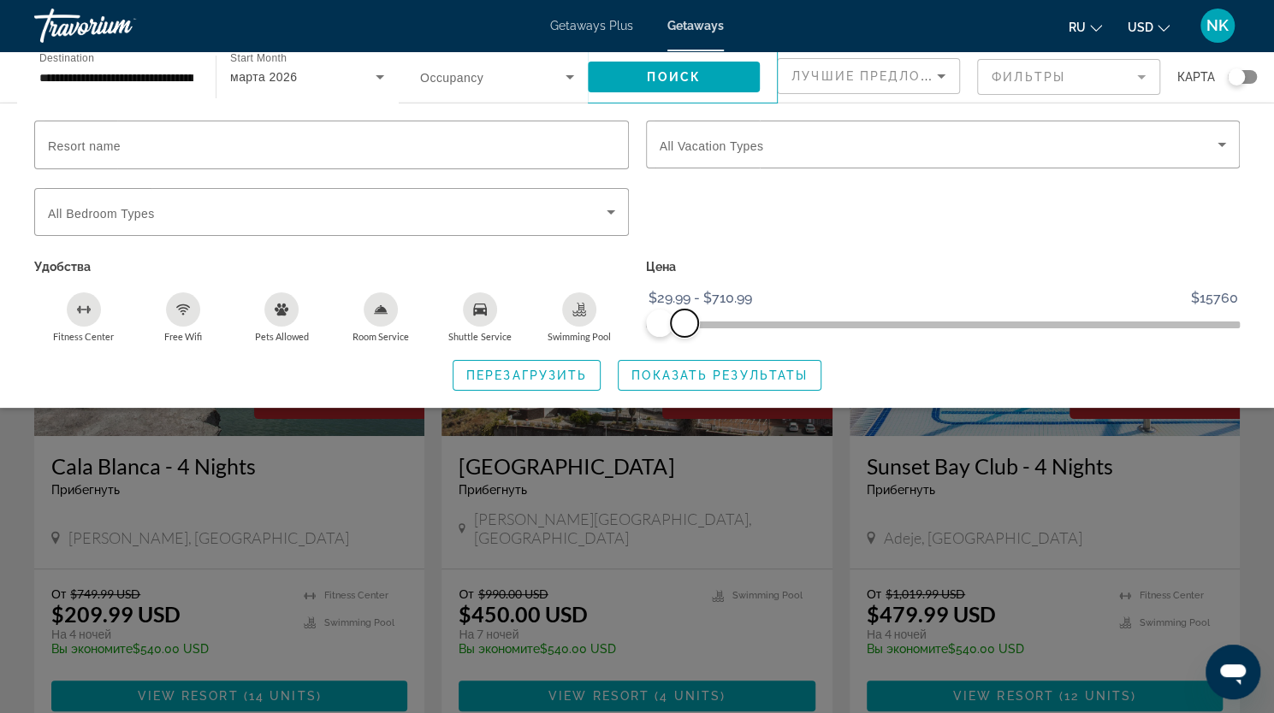
drag, startPoint x: 694, startPoint y: 321, endPoint x: 683, endPoint y: 323, distance: 10.6
click at [683, 323] on span "ngx-slider-max" at bounding box center [684, 323] width 27 height 27
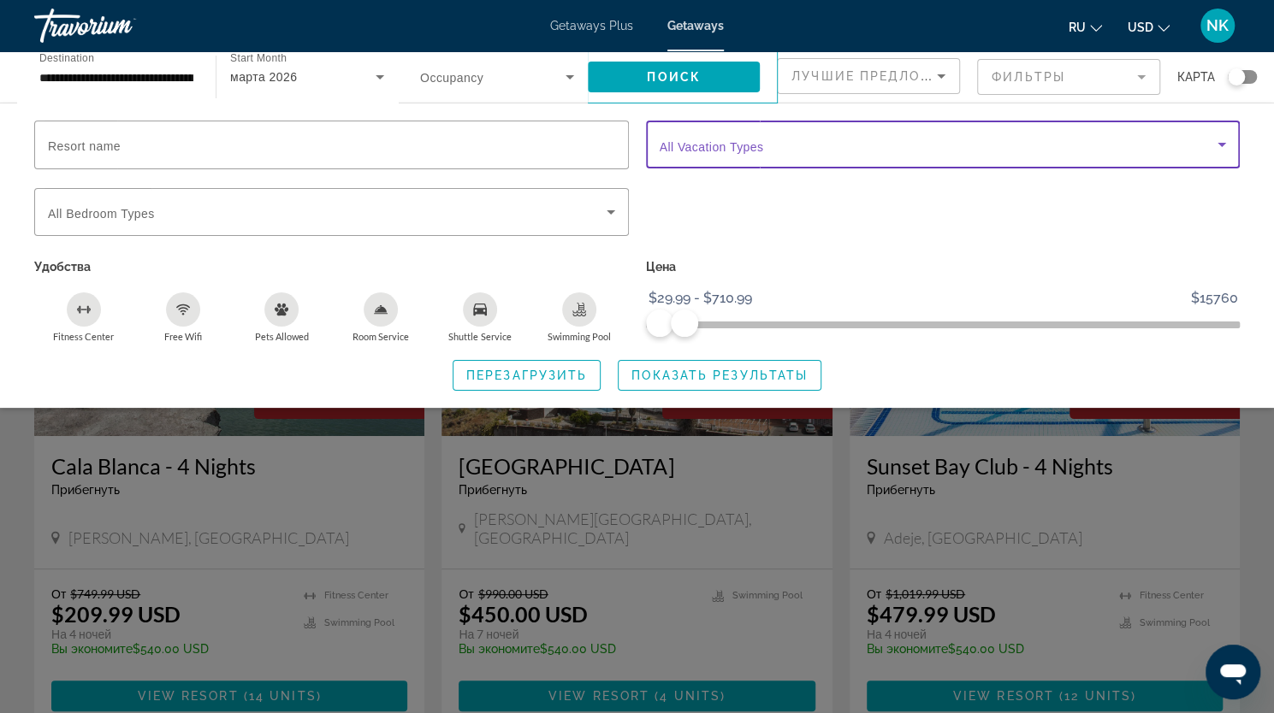
click at [1221, 139] on icon "Search widget" at bounding box center [1221, 144] width 21 height 21
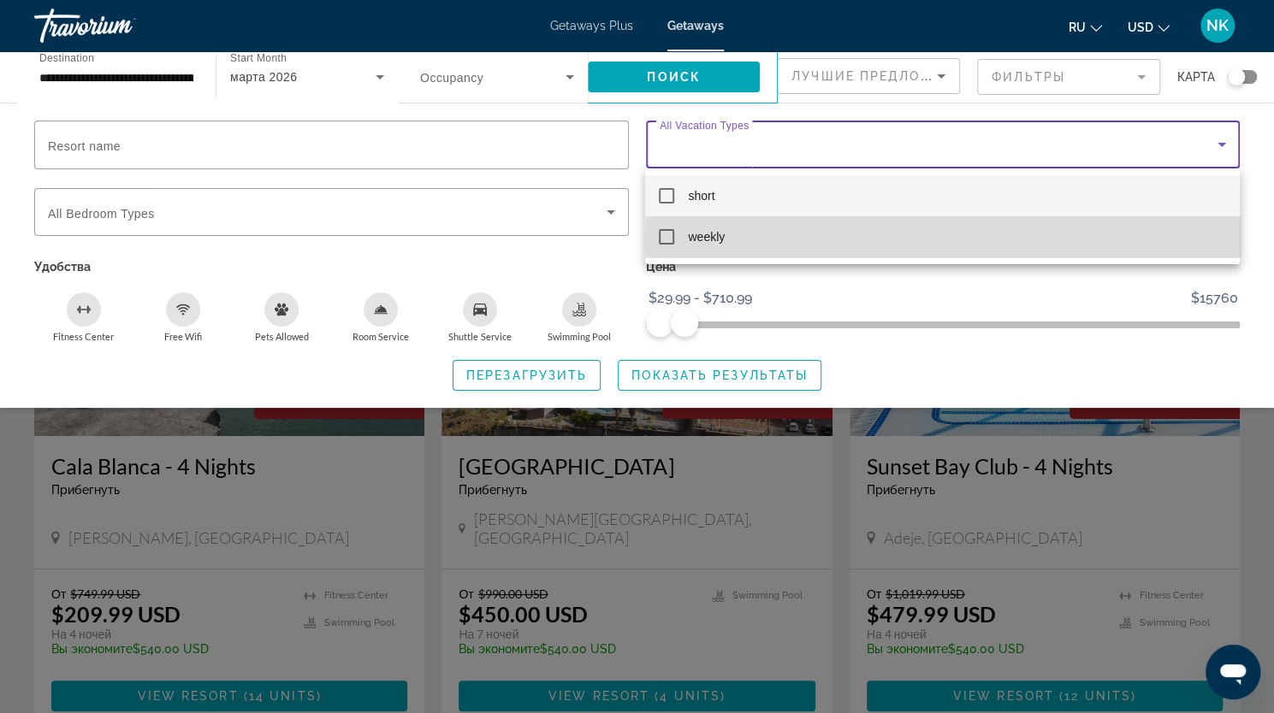
click at [1173, 242] on mat-option "weekly" at bounding box center [942, 236] width 594 height 41
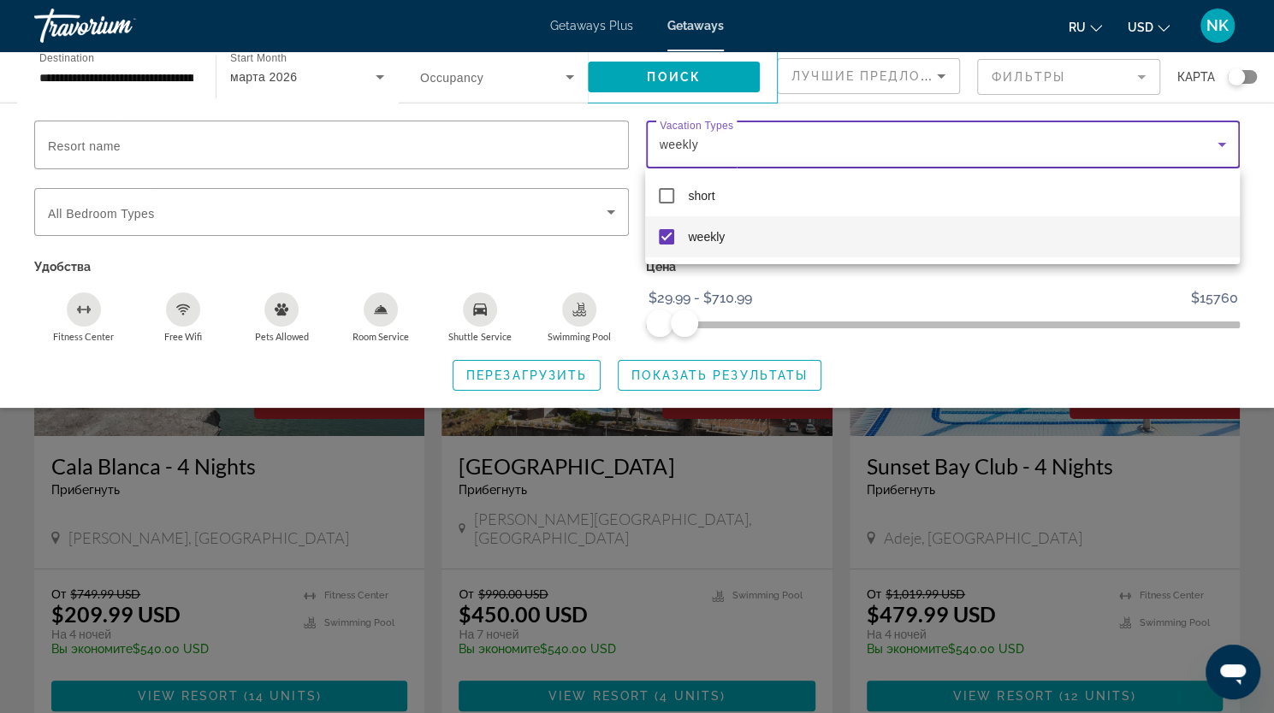
click at [759, 375] on div at bounding box center [637, 356] width 1274 height 713
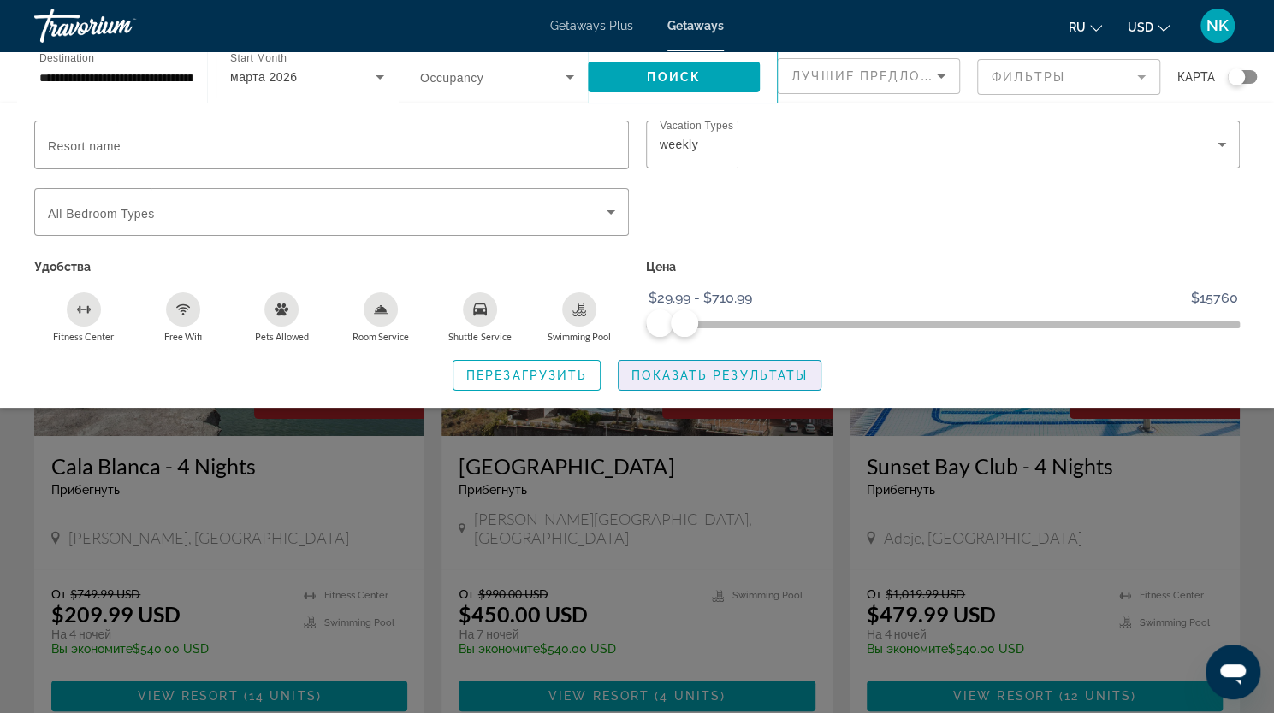
click at [759, 375] on span "Показать результаты" at bounding box center [719, 376] width 176 height 14
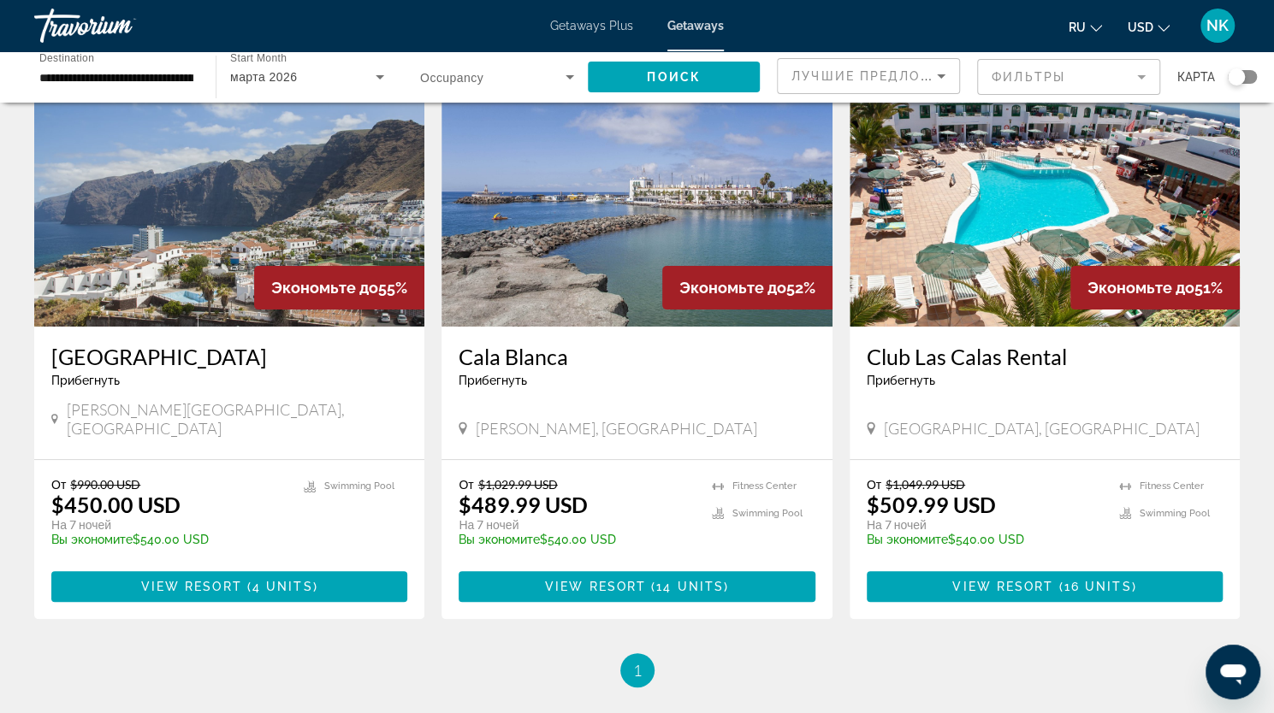
scroll to position [51, 0]
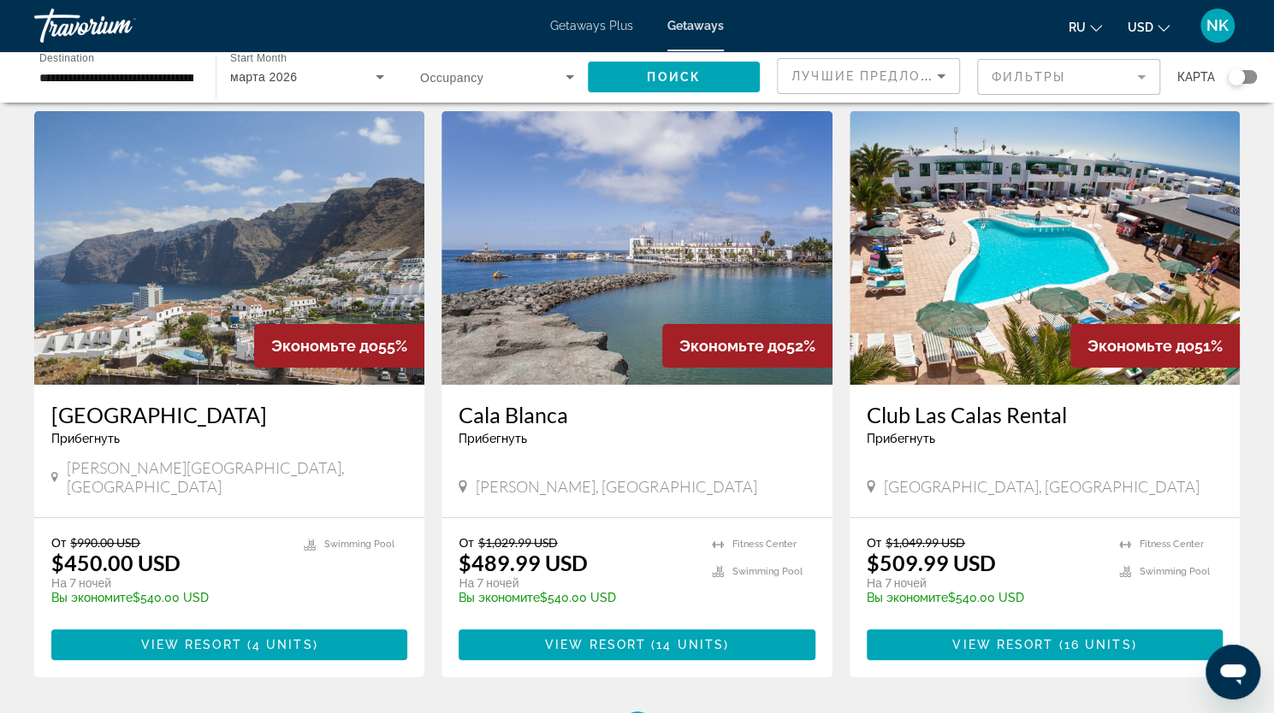
click at [311, 259] on img "Main content" at bounding box center [229, 248] width 390 height 274
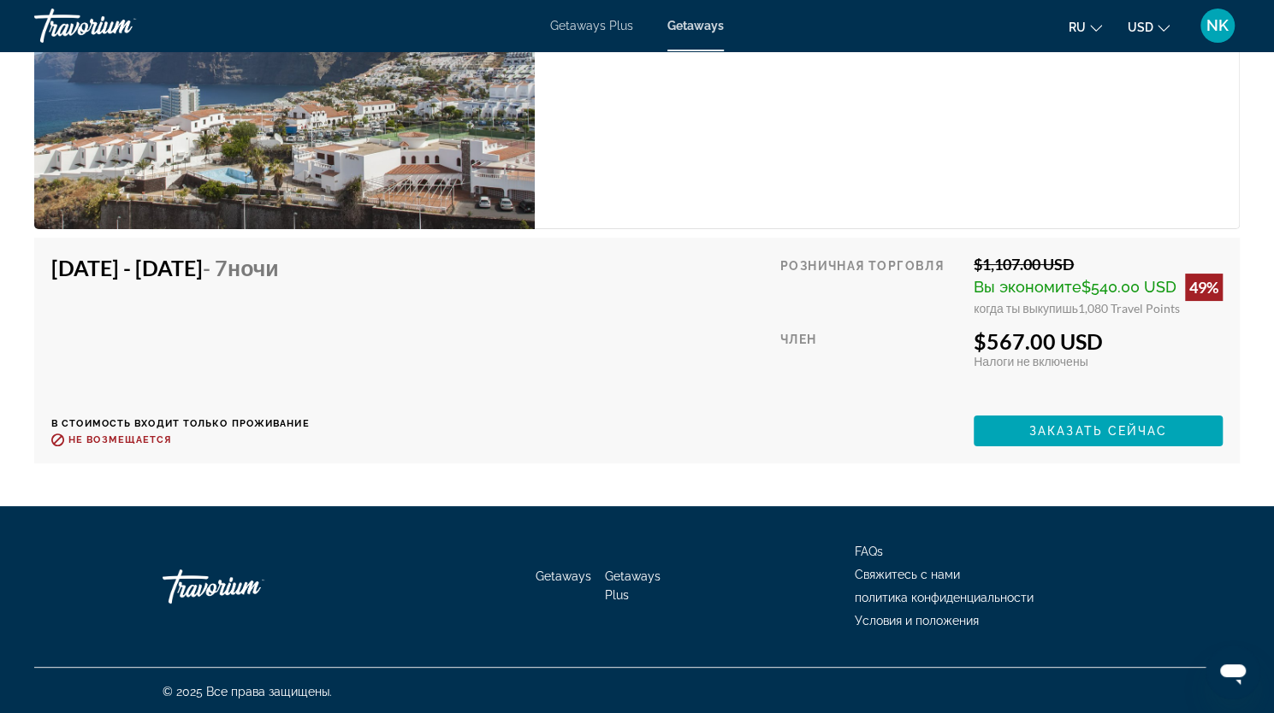
scroll to position [3582, 0]
